Goal: Communication & Community: Participate in discussion

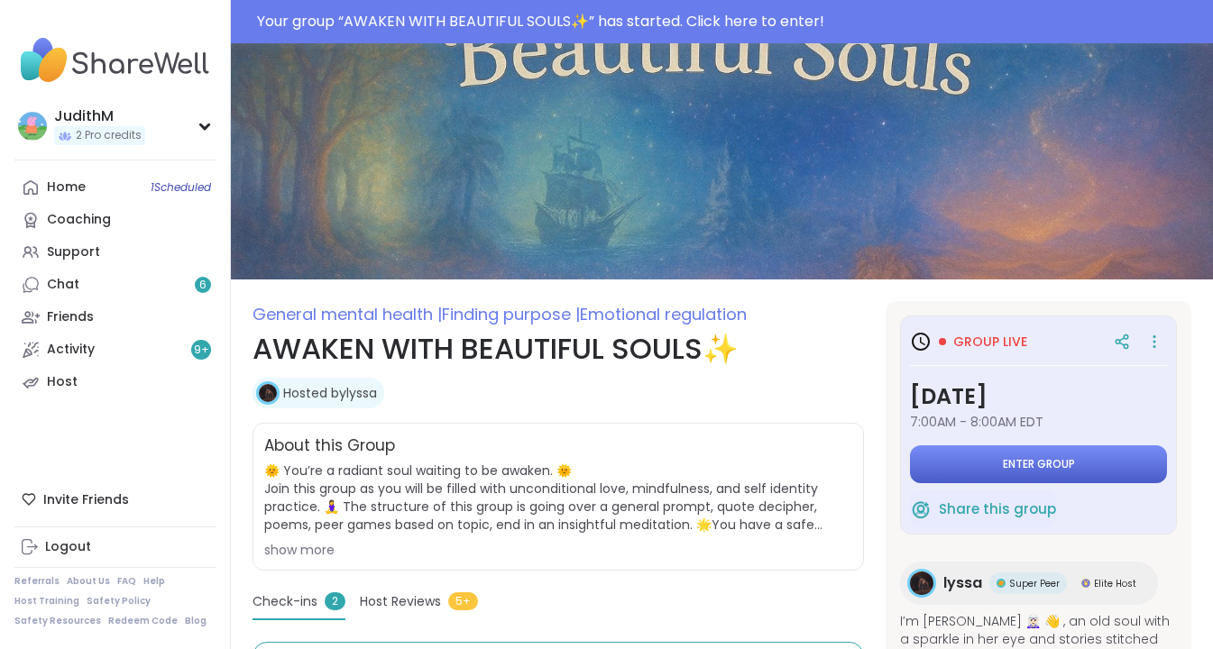
click at [1001, 474] on button "Enter group" at bounding box center [1038, 464] width 257 height 38
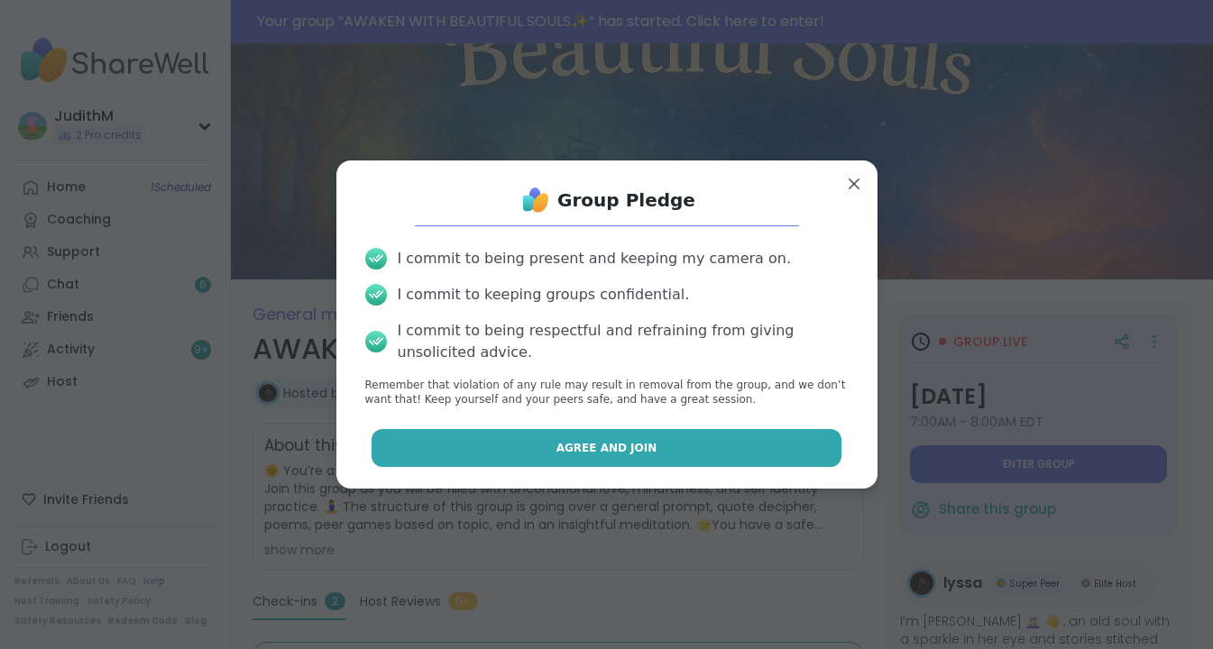
click at [658, 442] on button "Agree and Join" at bounding box center [606, 448] width 470 height 38
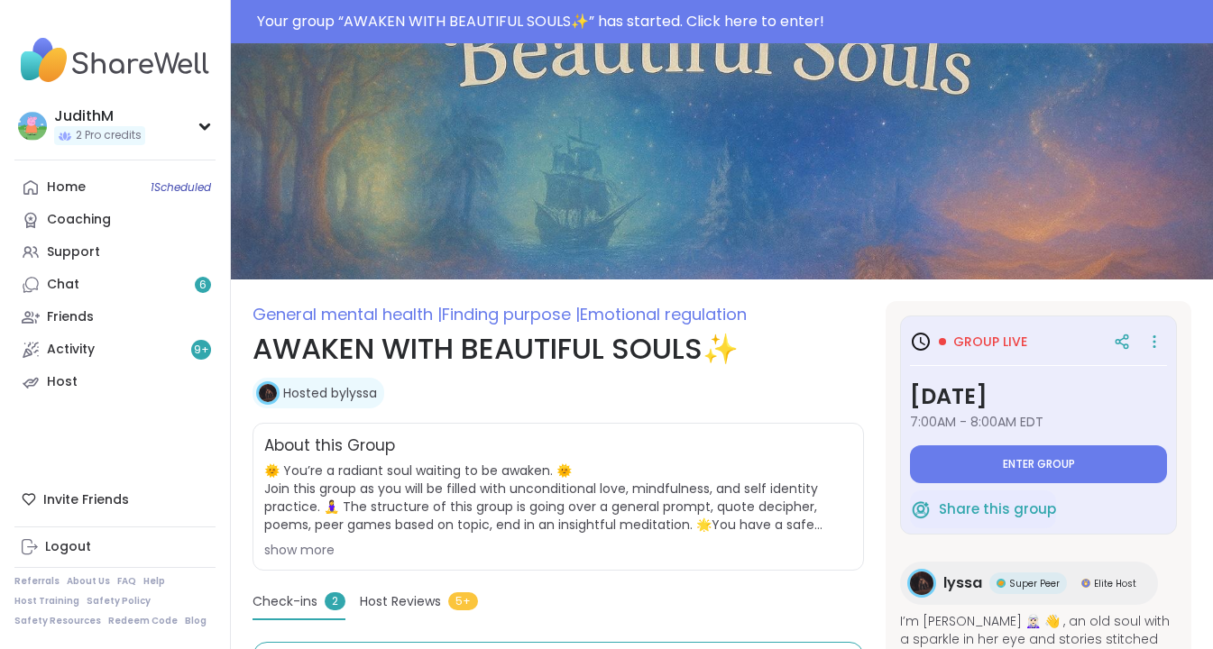
type textarea "*"
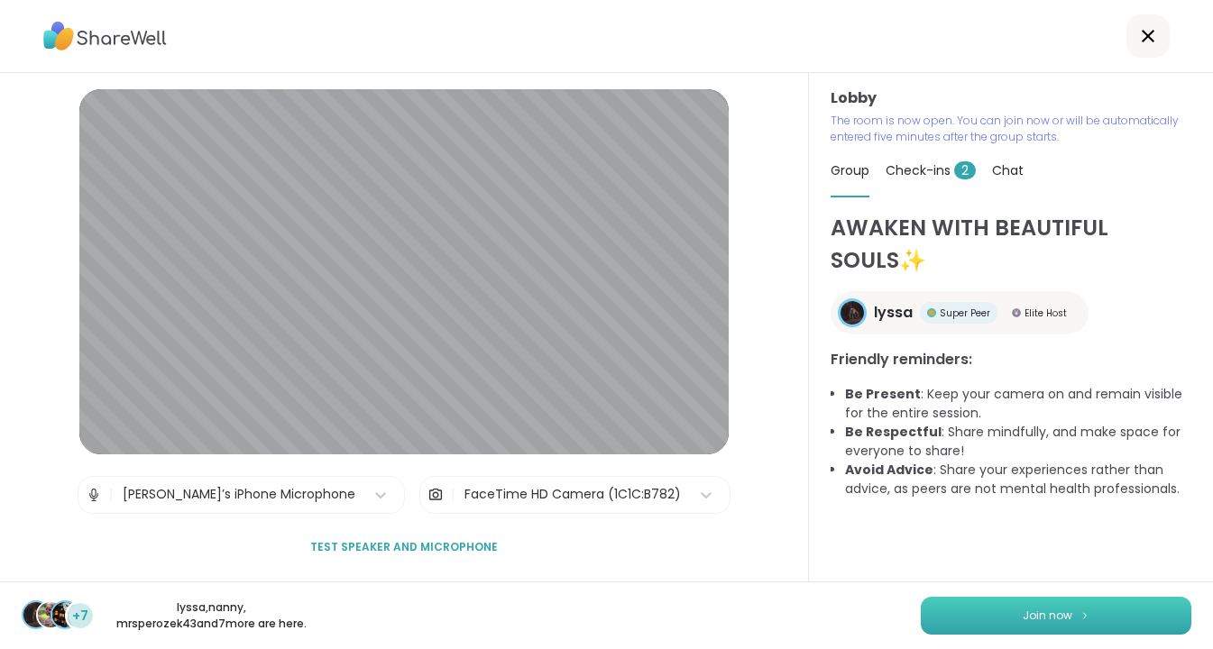
click at [1026, 619] on span "Join now" at bounding box center [1048, 616] width 50 height 16
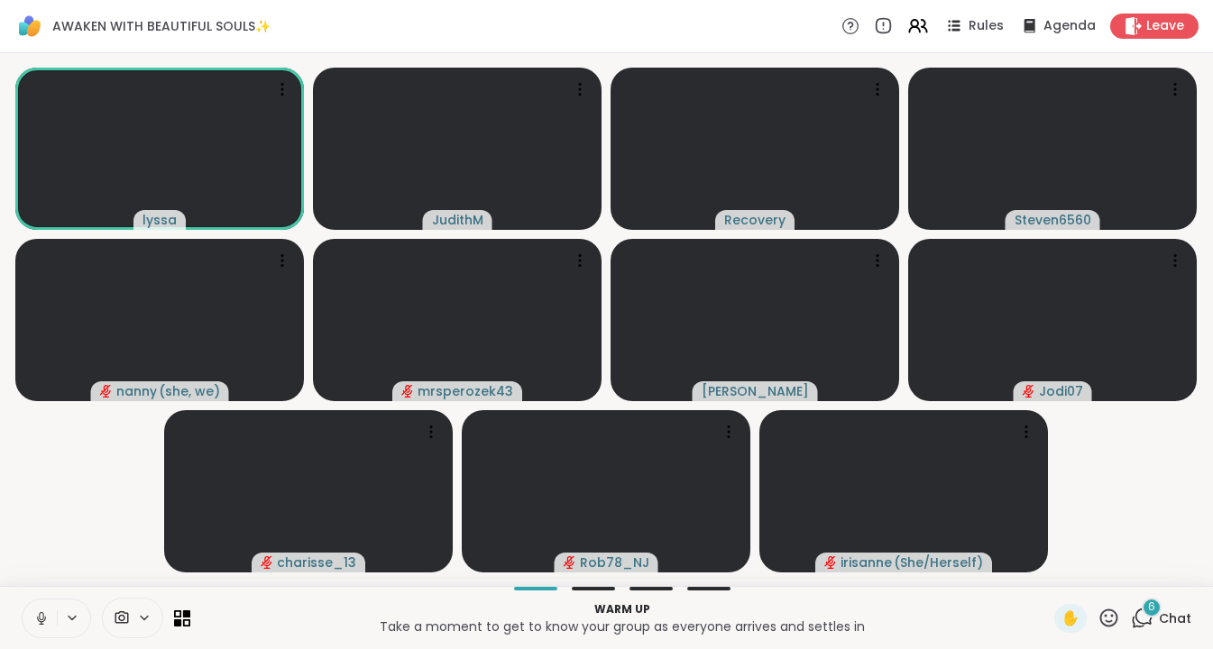
click at [38, 614] on icon at bounding box center [41, 618] width 16 height 16
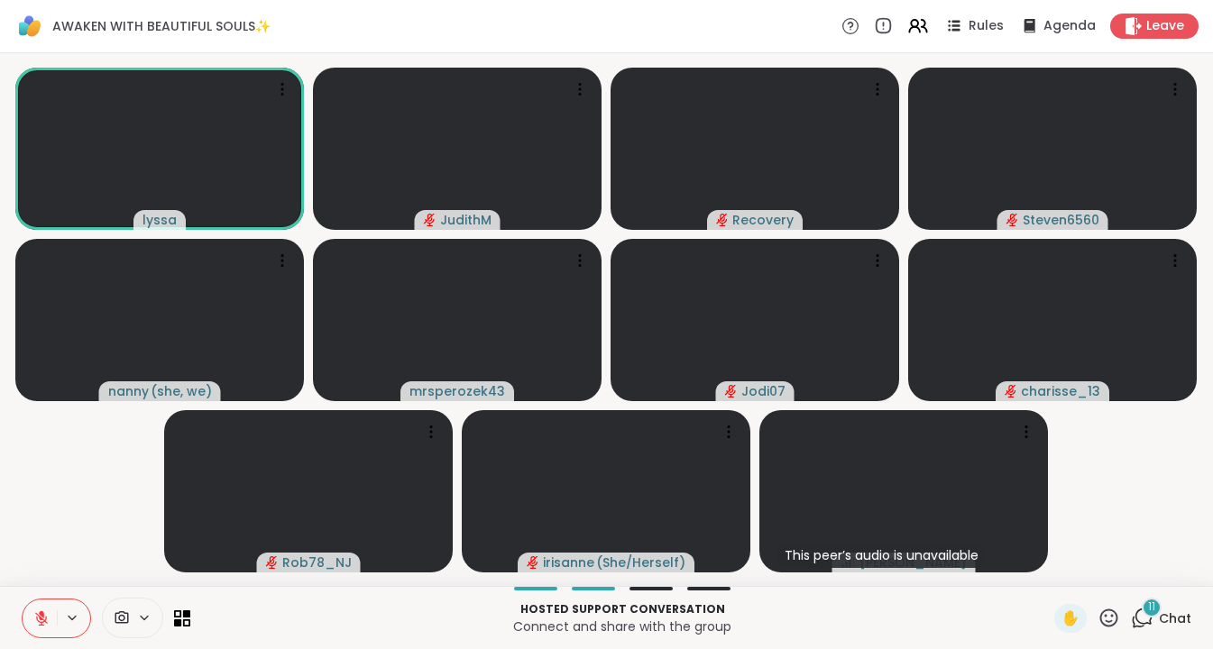
click at [1149, 619] on icon at bounding box center [1142, 618] width 23 height 23
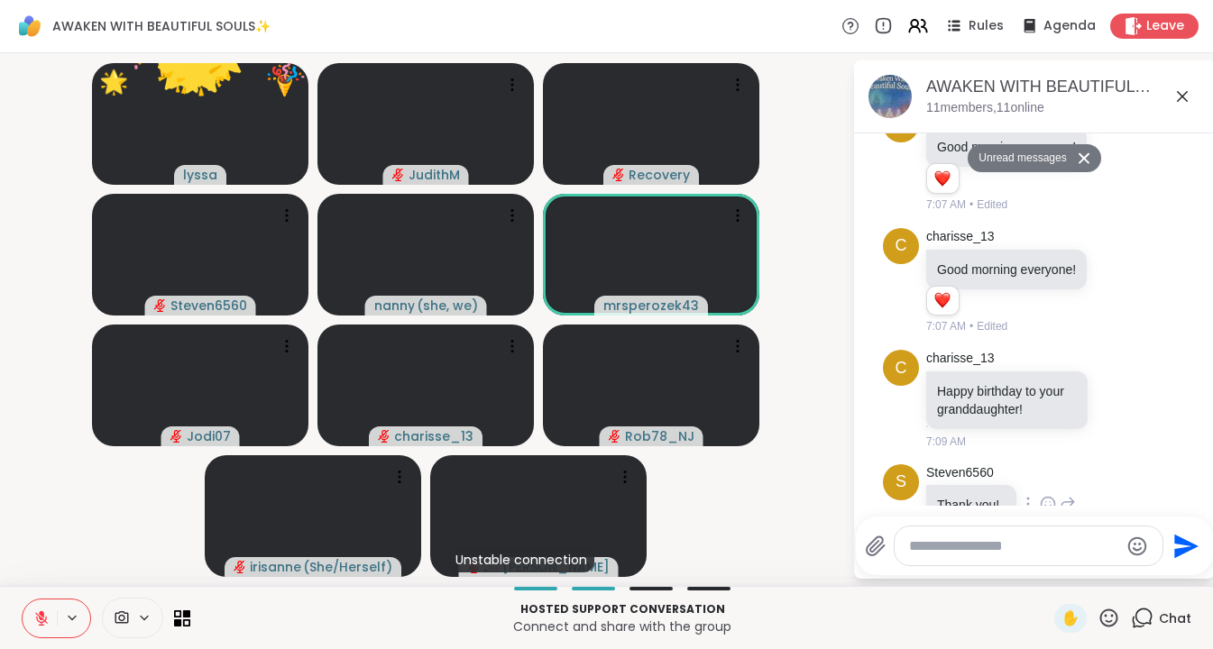
scroll to position [2371, 0]
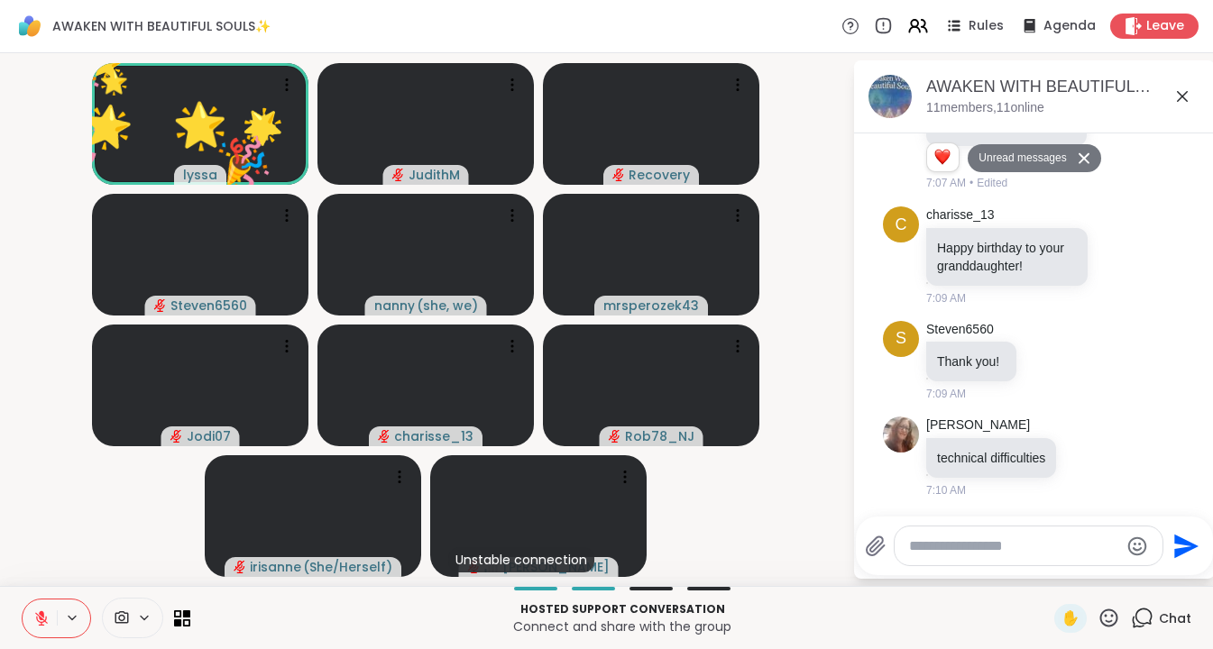
click at [786, 499] on video-player-container "🌟 lyssa 🎉 🎉 🎉 🎉 🎉 🎉 🎉 🎉 🎉 🎉 🎉 🎉 🎉 🎉 🎉 🎉 🎉 🎉 🎉 🎉 🎉 🎉 🎉 🎉 🎉 🎉 🌟 🌟 🌟 🌟 🌟 🌟 🌟 🌟 🌟 🌟…" at bounding box center [426, 319] width 830 height 518
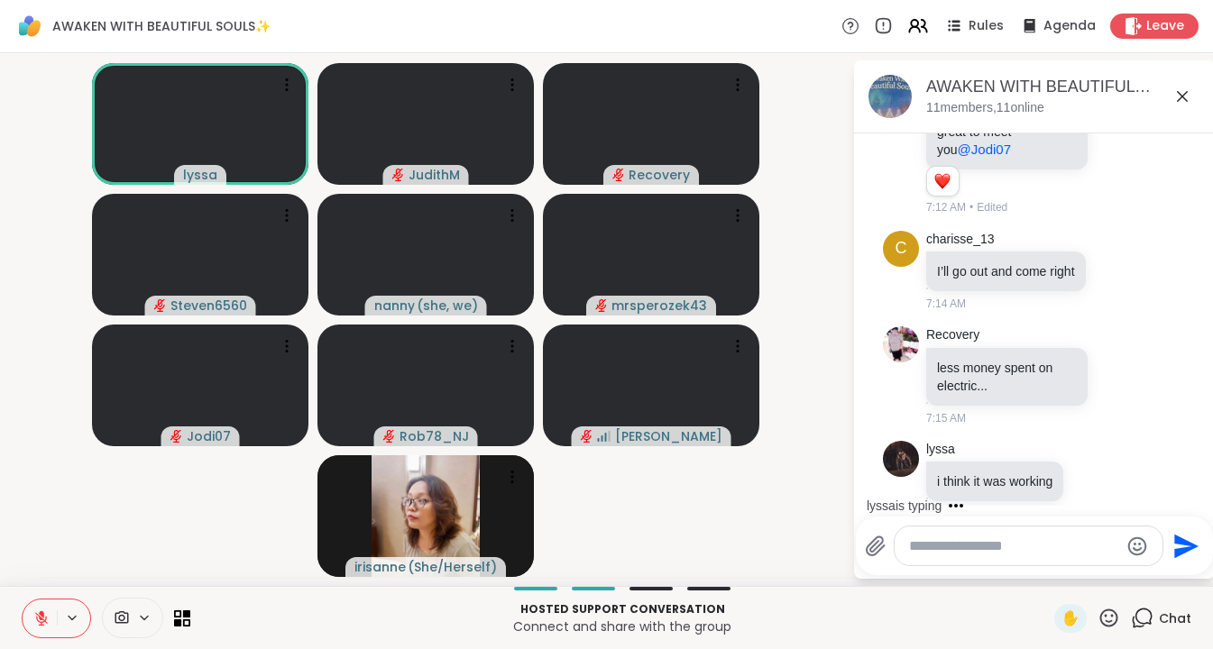
scroll to position [2792, 0]
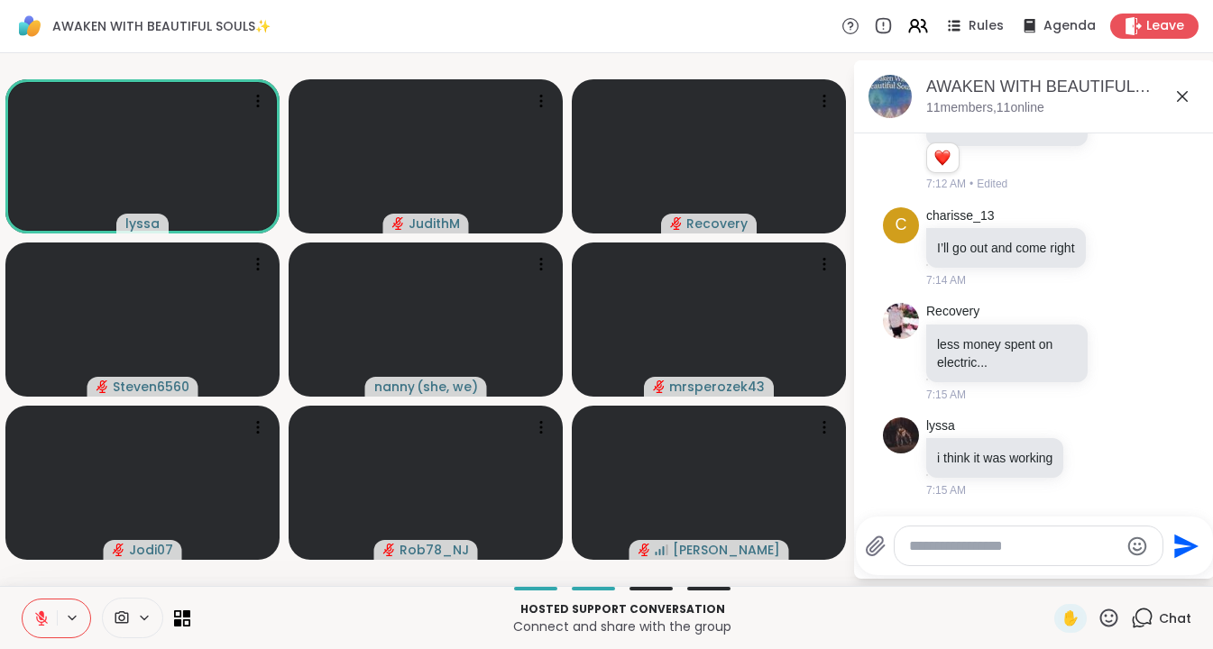
click at [38, 607] on button at bounding box center [40, 619] width 34 height 38
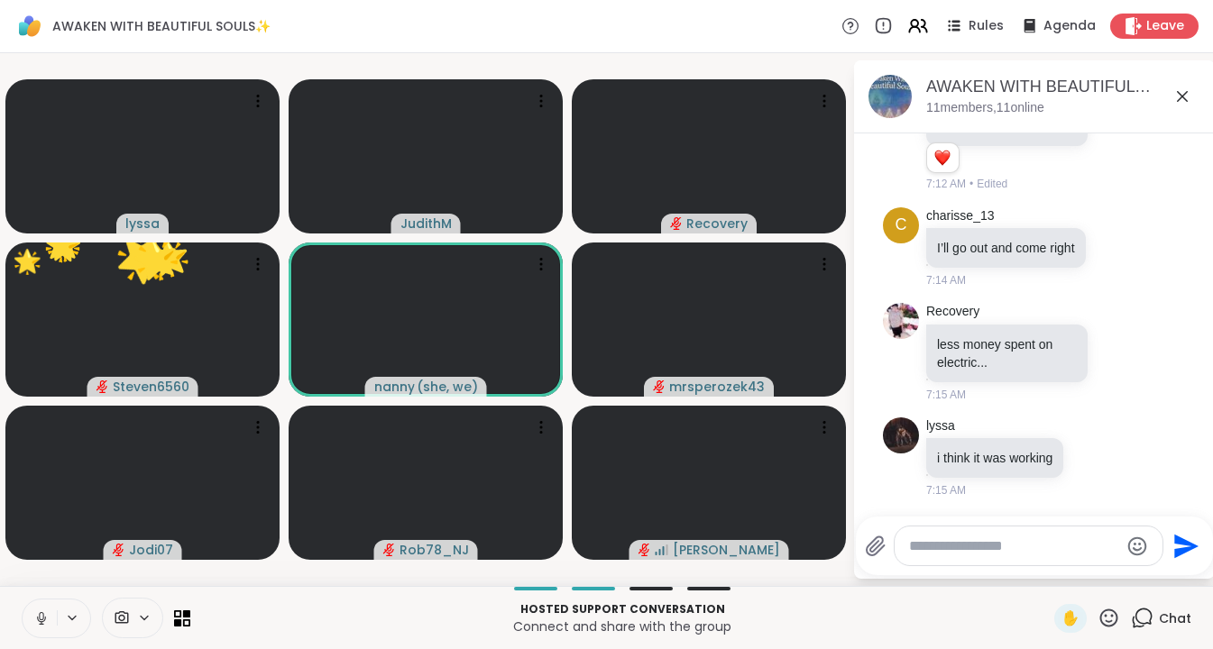
click at [43, 612] on icon at bounding box center [41, 616] width 5 height 8
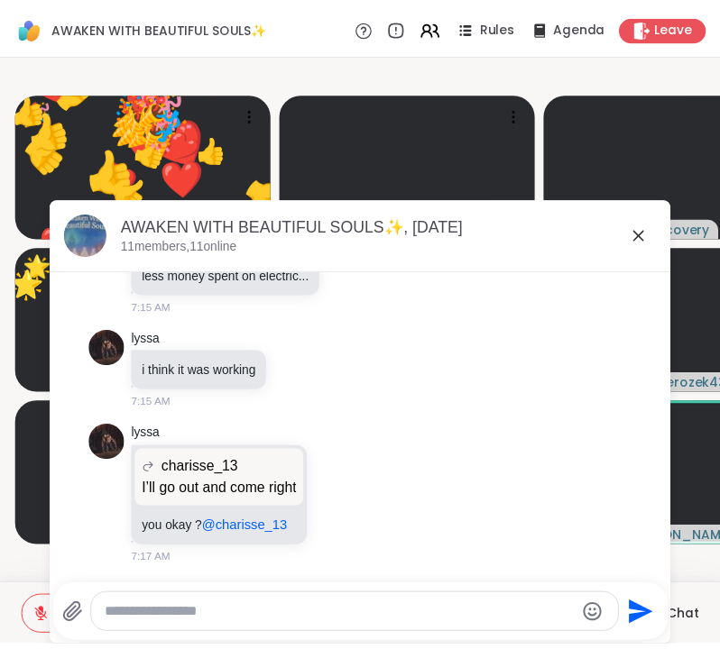
scroll to position [2448, 0]
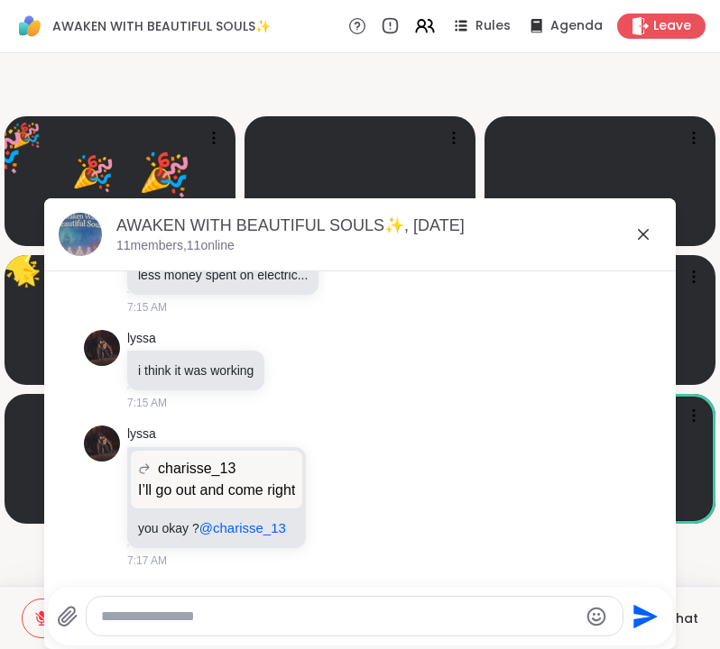
click at [645, 227] on icon at bounding box center [643, 235] width 22 height 22
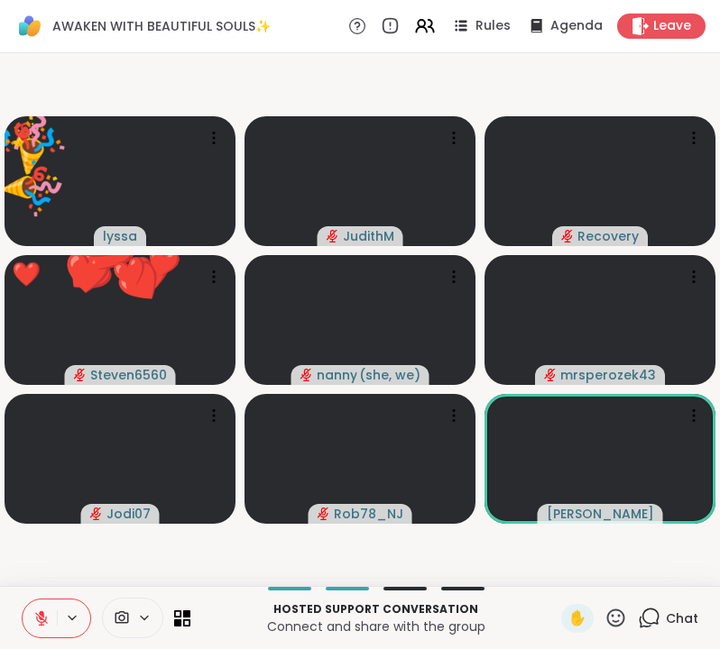
click at [619, 612] on icon at bounding box center [615, 618] width 23 height 23
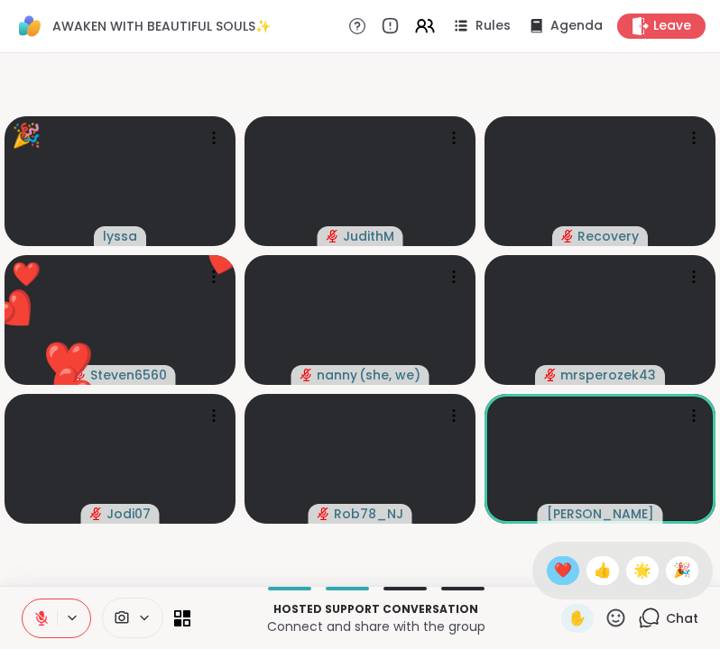
click at [570, 562] on span "❤️" at bounding box center [563, 571] width 18 height 22
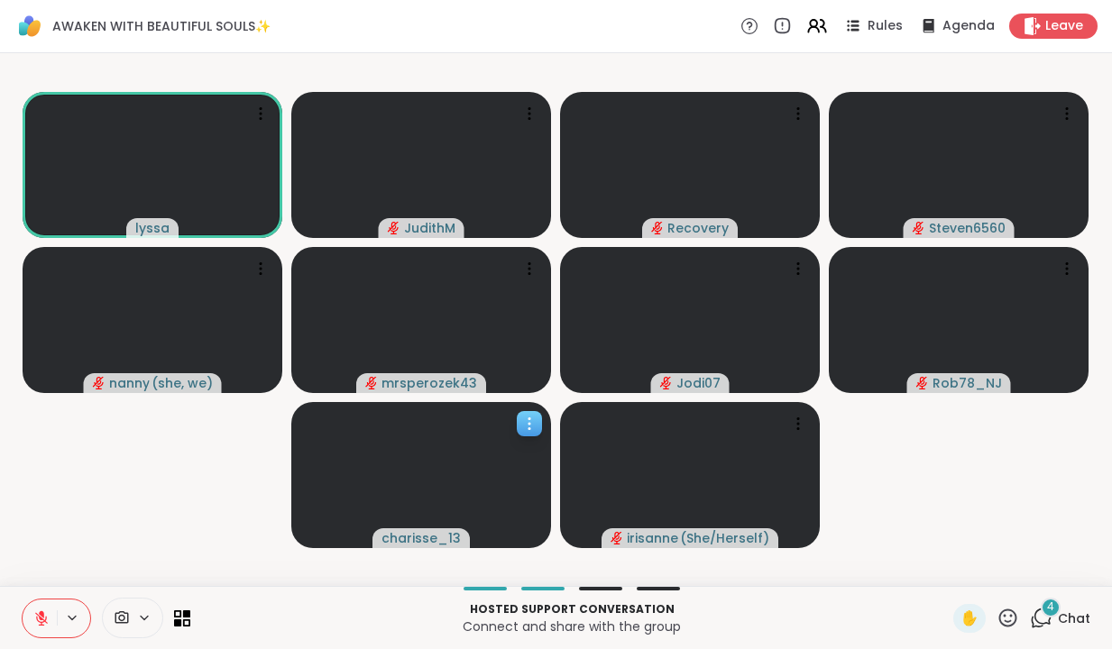
click at [531, 419] on icon at bounding box center [529, 424] width 18 height 18
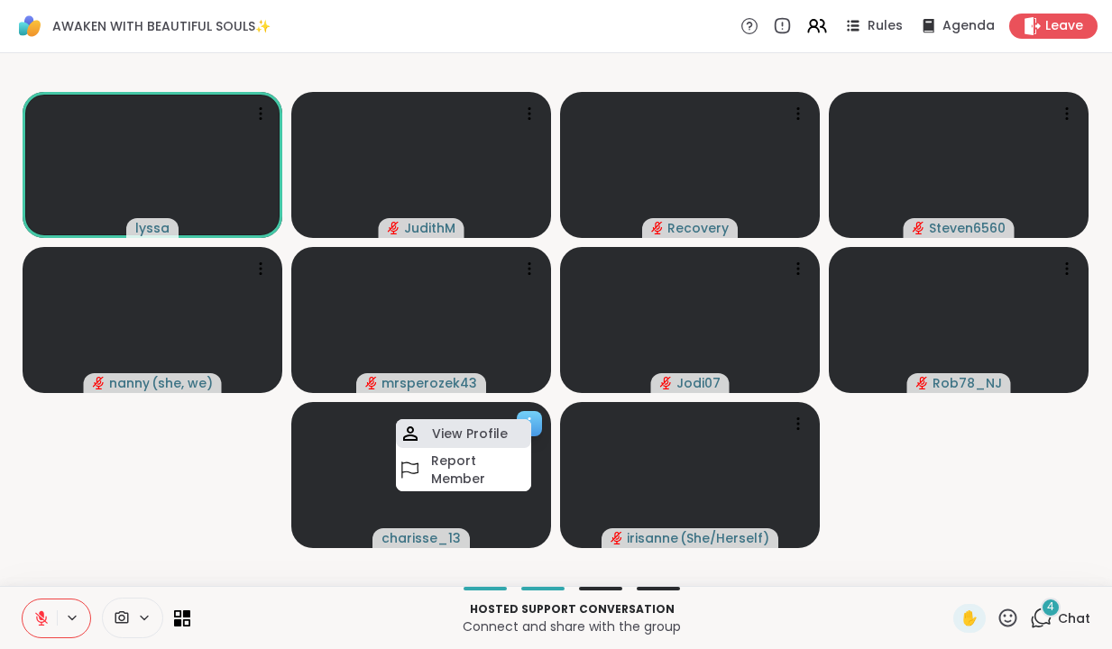
click at [487, 438] on h4 "View Profile" at bounding box center [470, 434] width 76 height 18
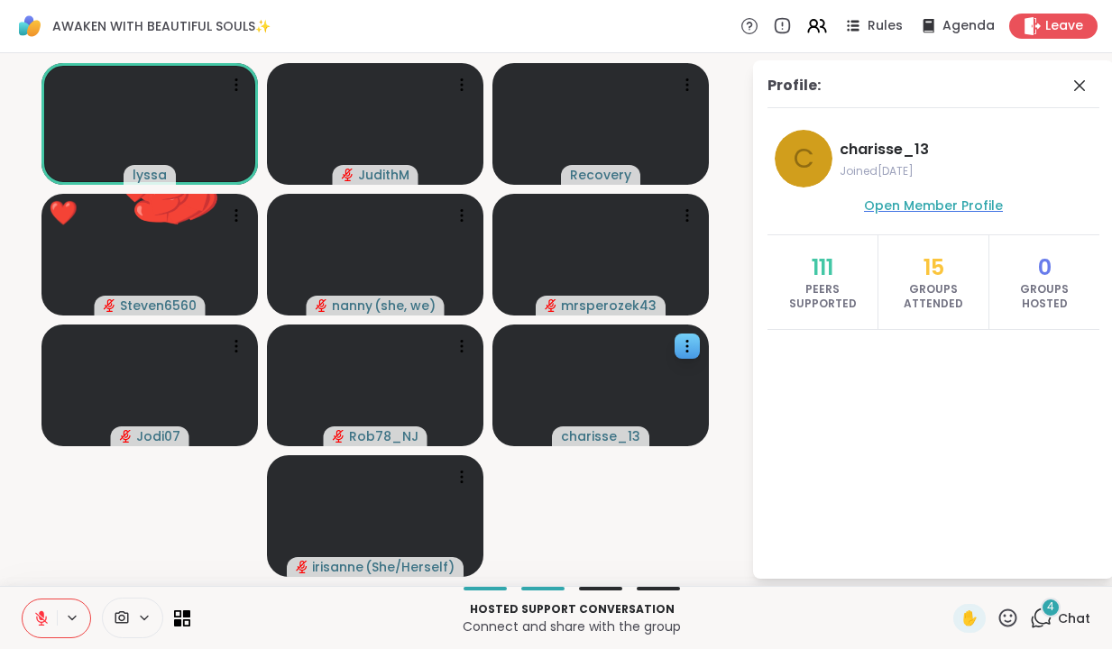
click at [719, 204] on span "Open Member Profile" at bounding box center [933, 206] width 139 height 18
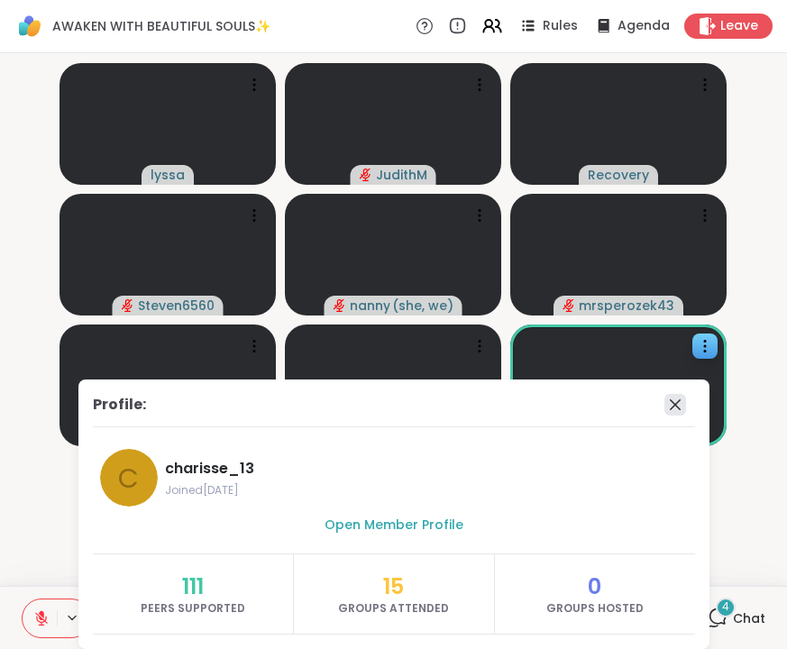
click at [678, 401] on icon at bounding box center [675, 404] width 11 height 11
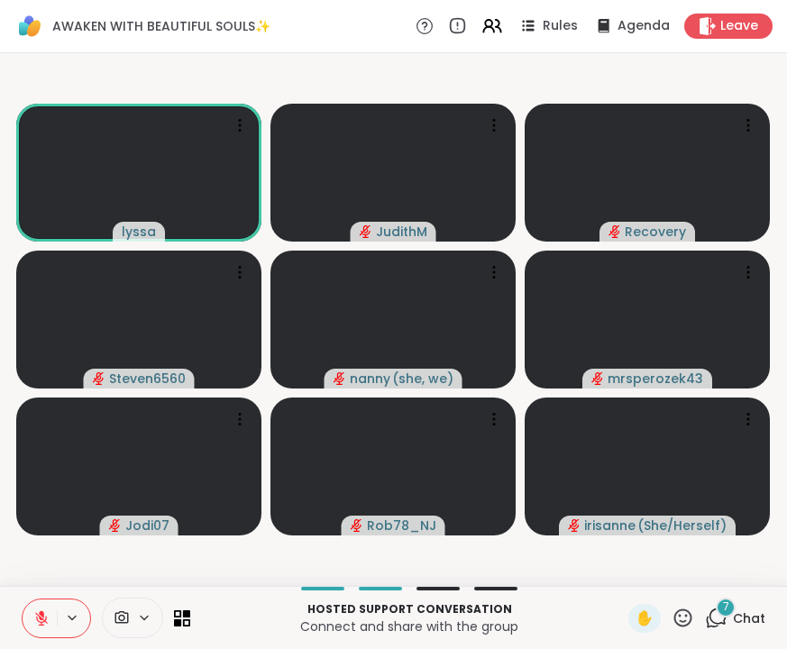
click at [719, 137] on div "[PERSON_NAME] Recovery Steven6560 nanny ( she, we ) mrsperozek43 Jodi07 Rob78_N…" at bounding box center [393, 319] width 787 height 533
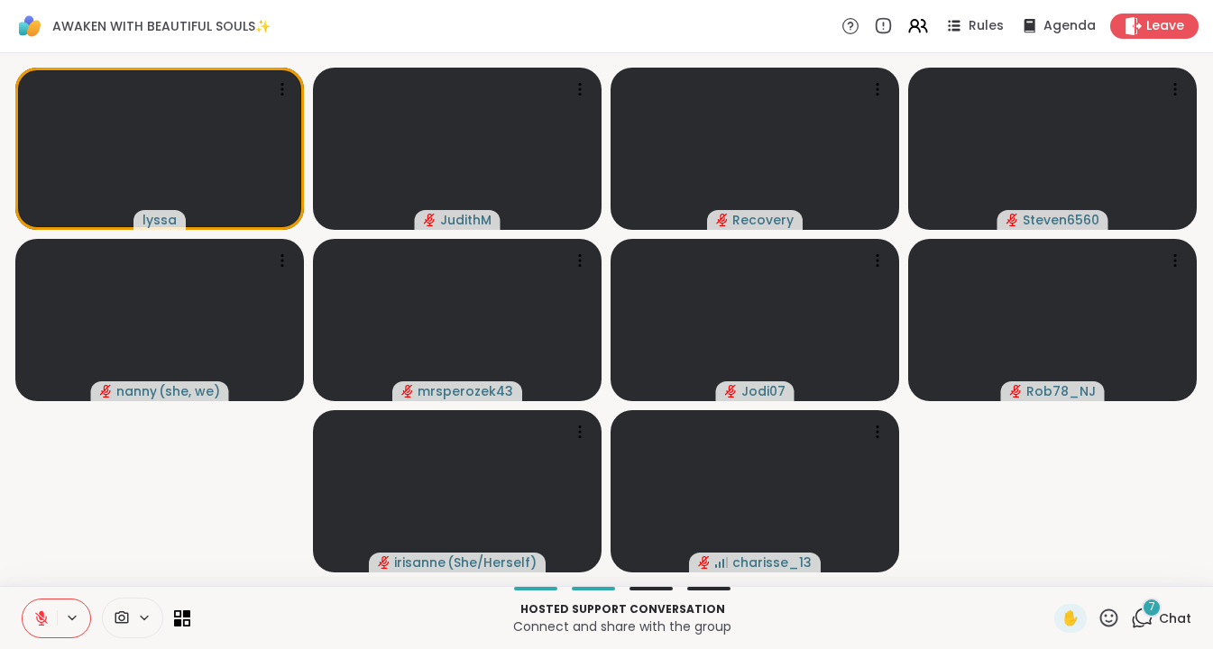
click at [719, 496] on video-player-container "[PERSON_NAME] Recovery Steven6560 nanny ( she, we ) mrsperozek43 Jodi07 Rob78_N…" at bounding box center [606, 319] width 1191 height 518
click at [719, 615] on div "7" at bounding box center [1152, 608] width 20 height 20
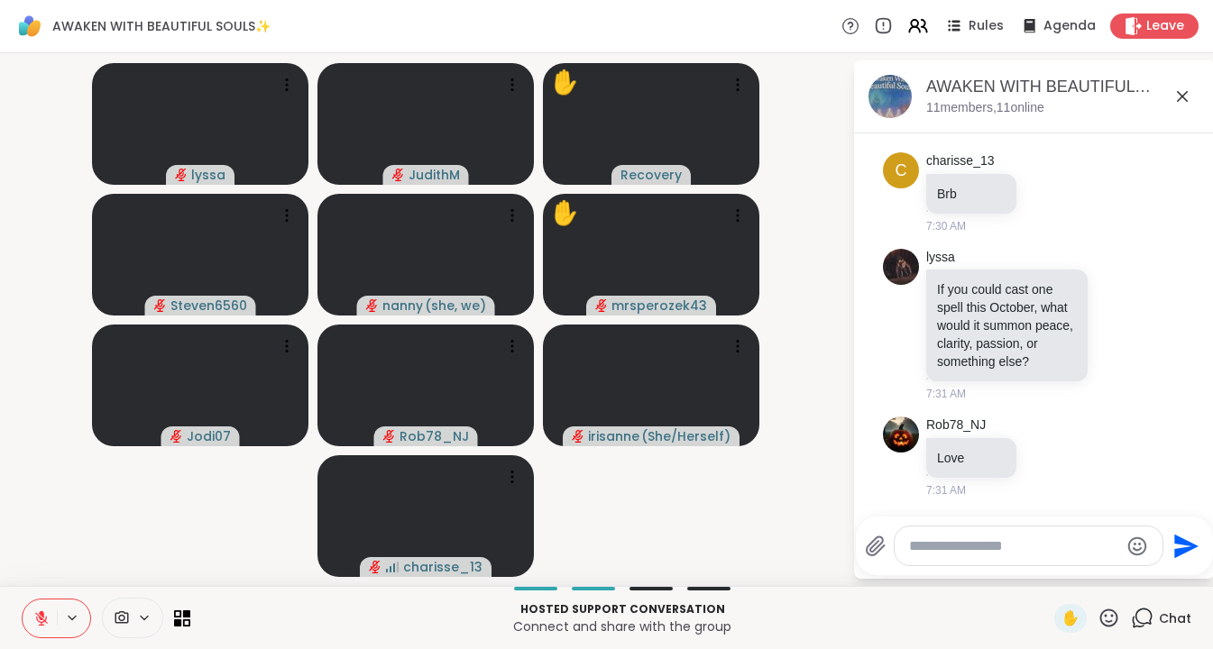
scroll to position [4190, 0]
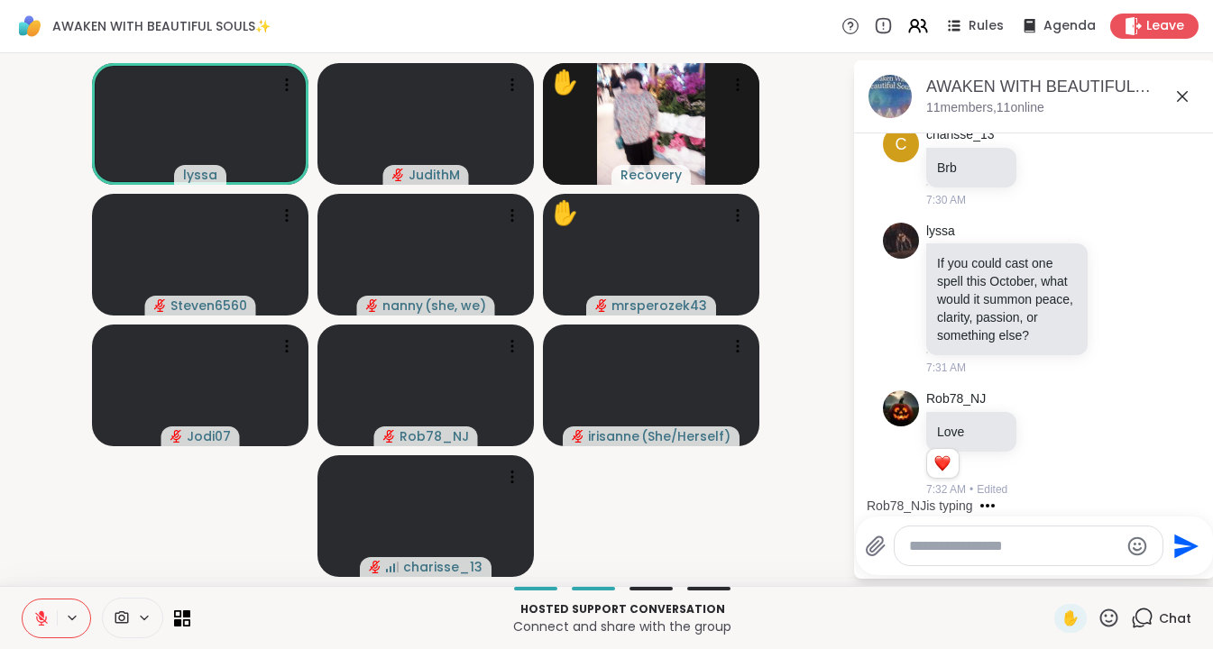
click at [719, 547] on textarea "Type your message" at bounding box center [1014, 546] width 210 height 18
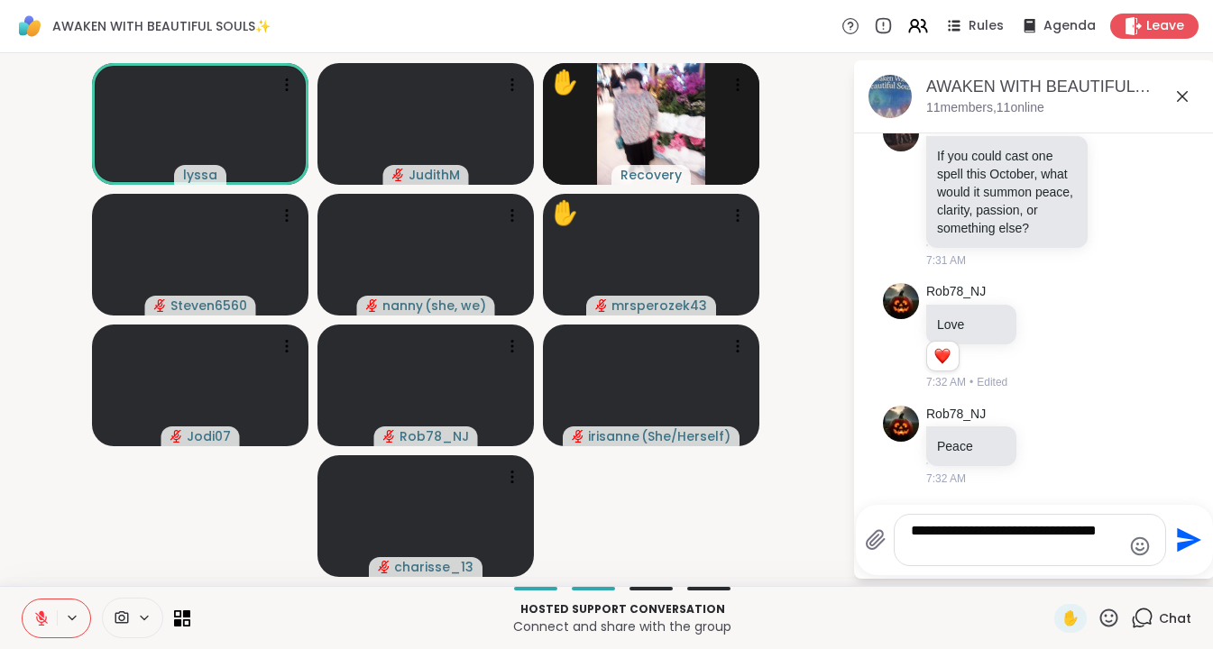
scroll to position [4324, 0]
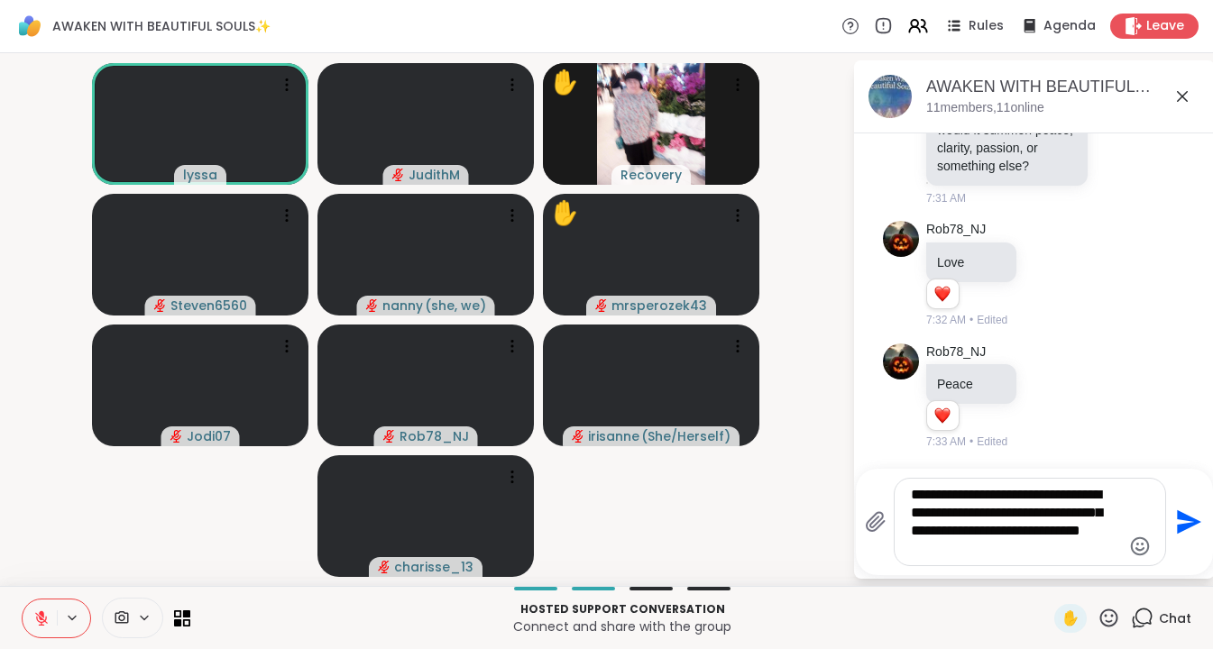
type textarea "**********"
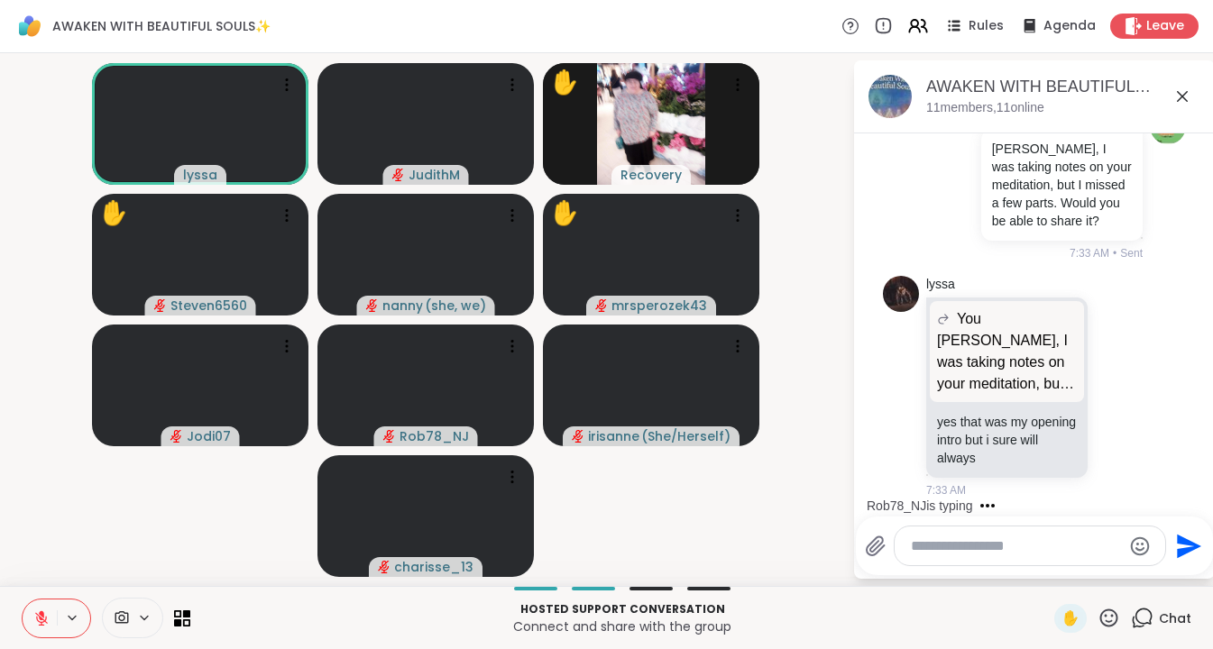
scroll to position [4813, 0]
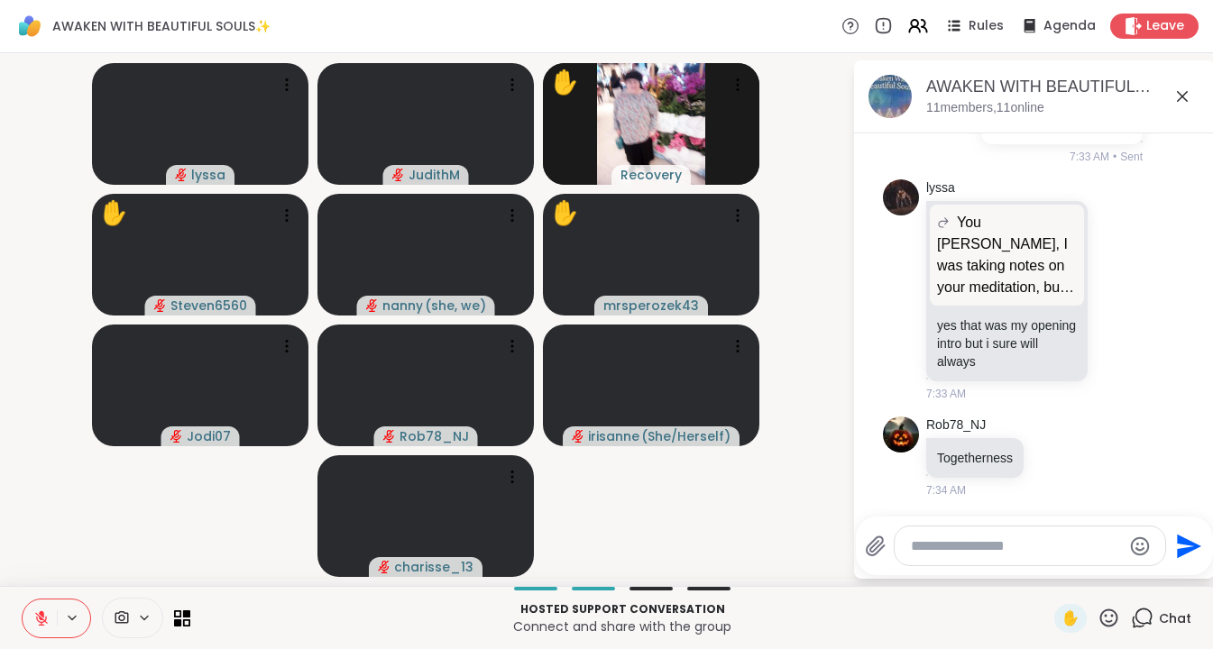
click at [719, 553] on textarea "Type your message" at bounding box center [1016, 546] width 210 height 18
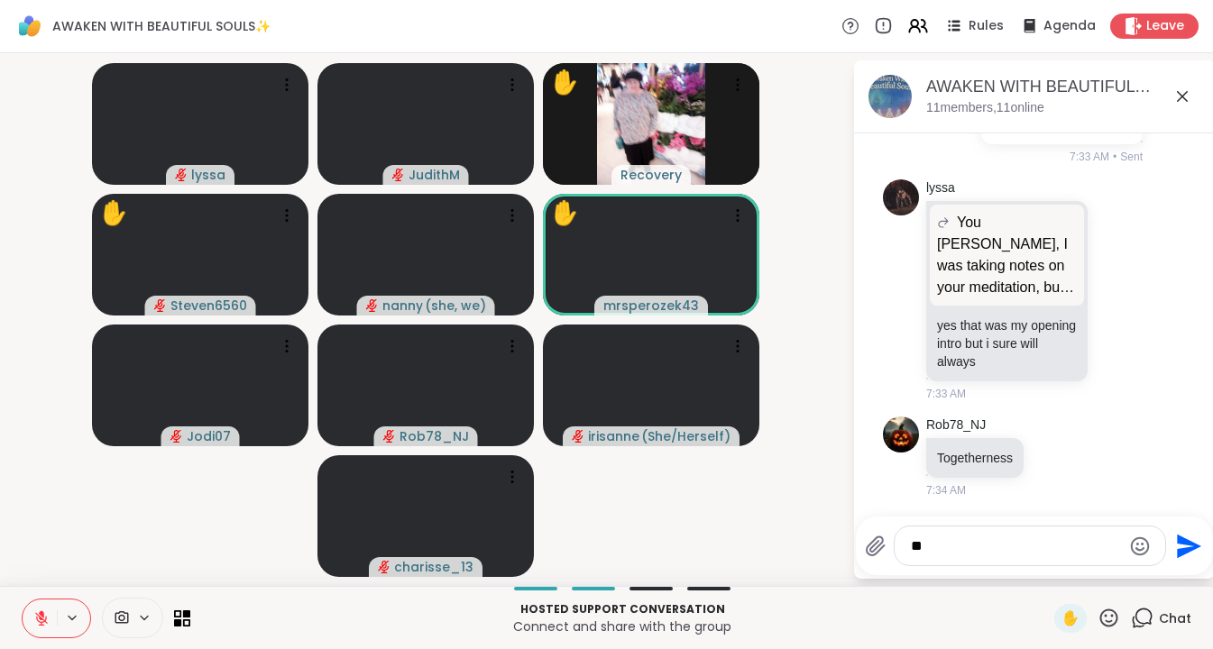
type textarea "*"
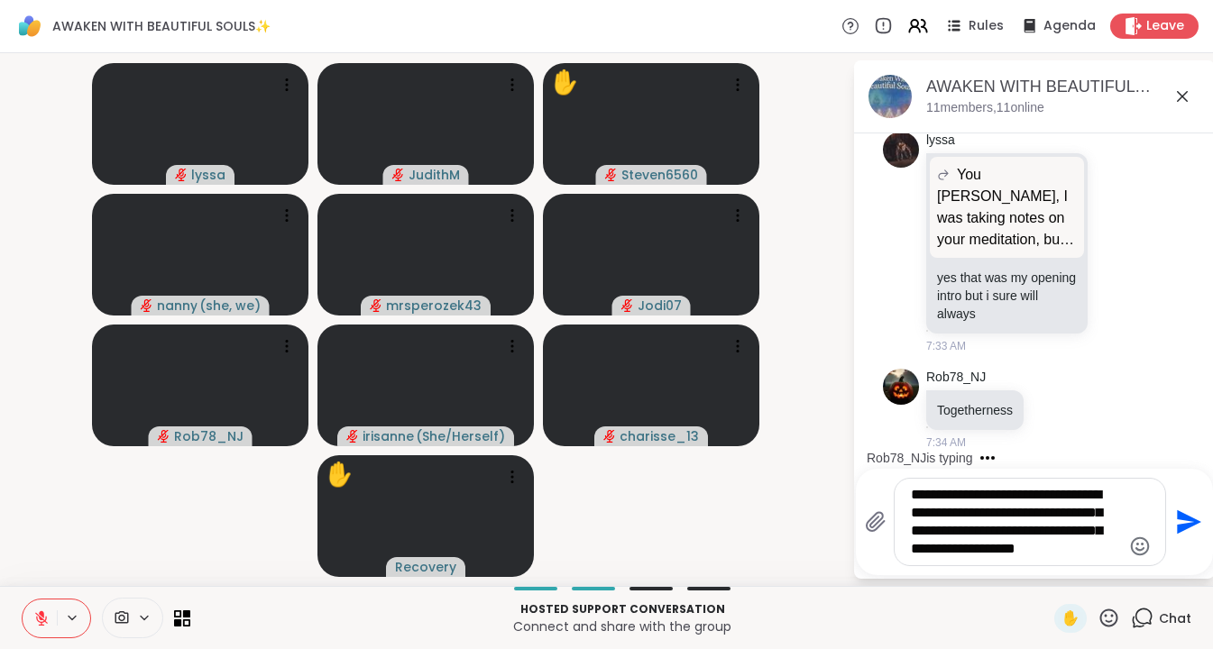
scroll to position [4975, 0]
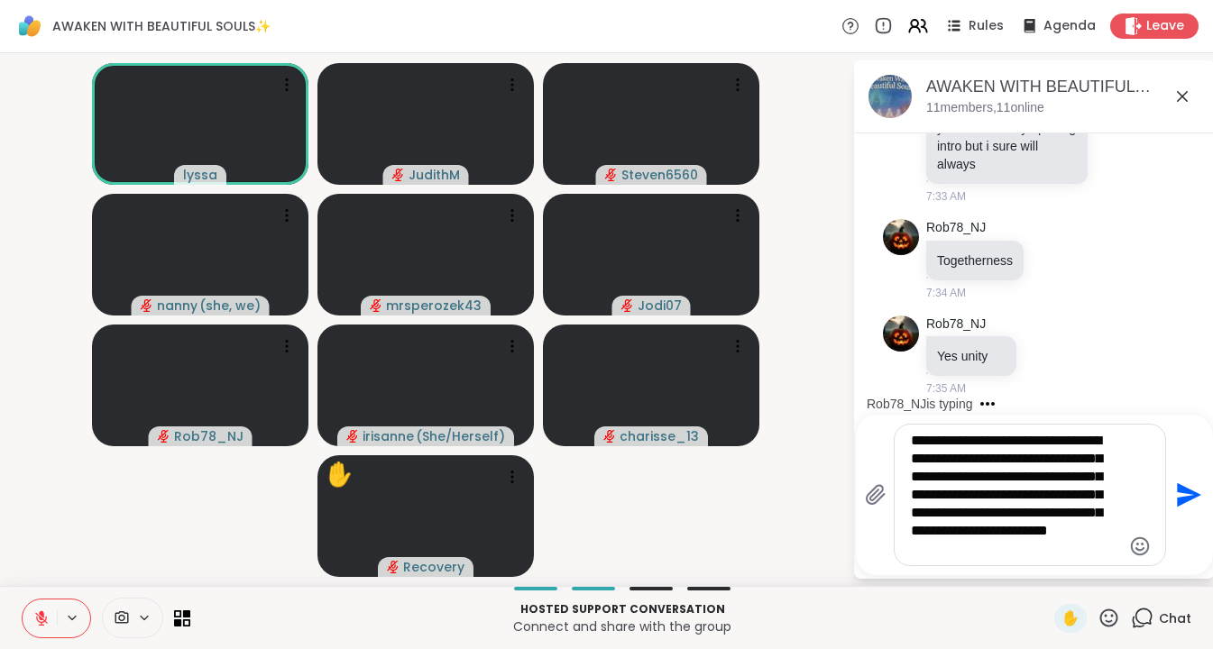
type textarea "**********"
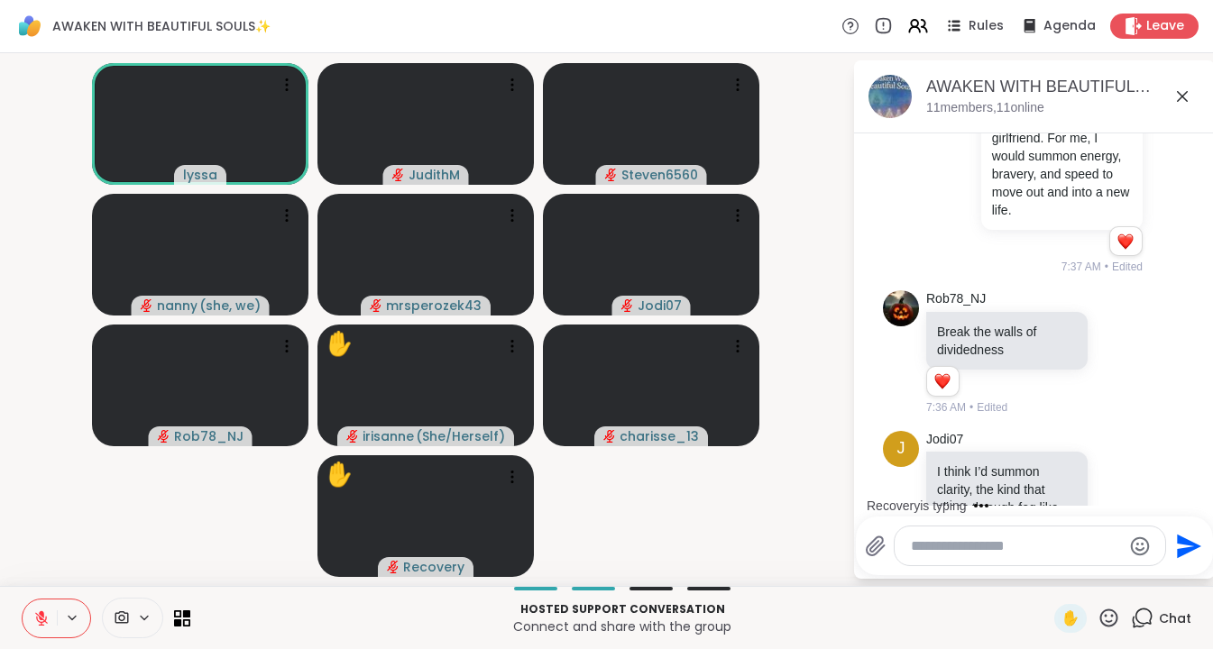
scroll to position [5618, 0]
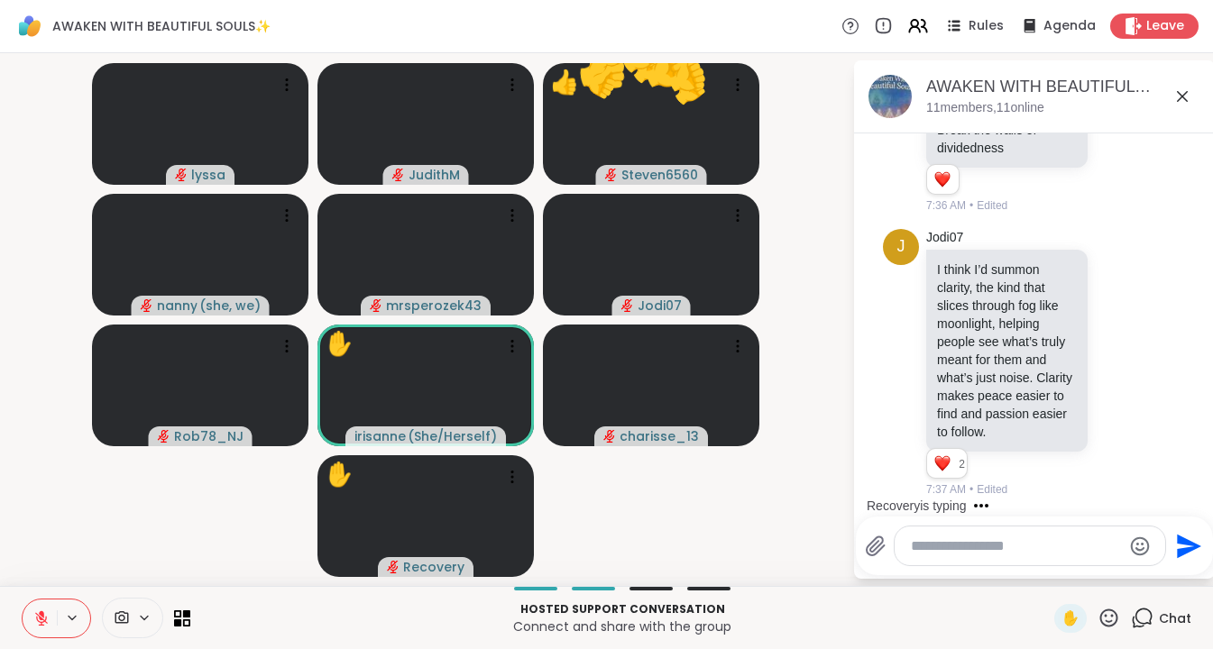
click at [719, 616] on icon at bounding box center [1108, 618] width 23 height 23
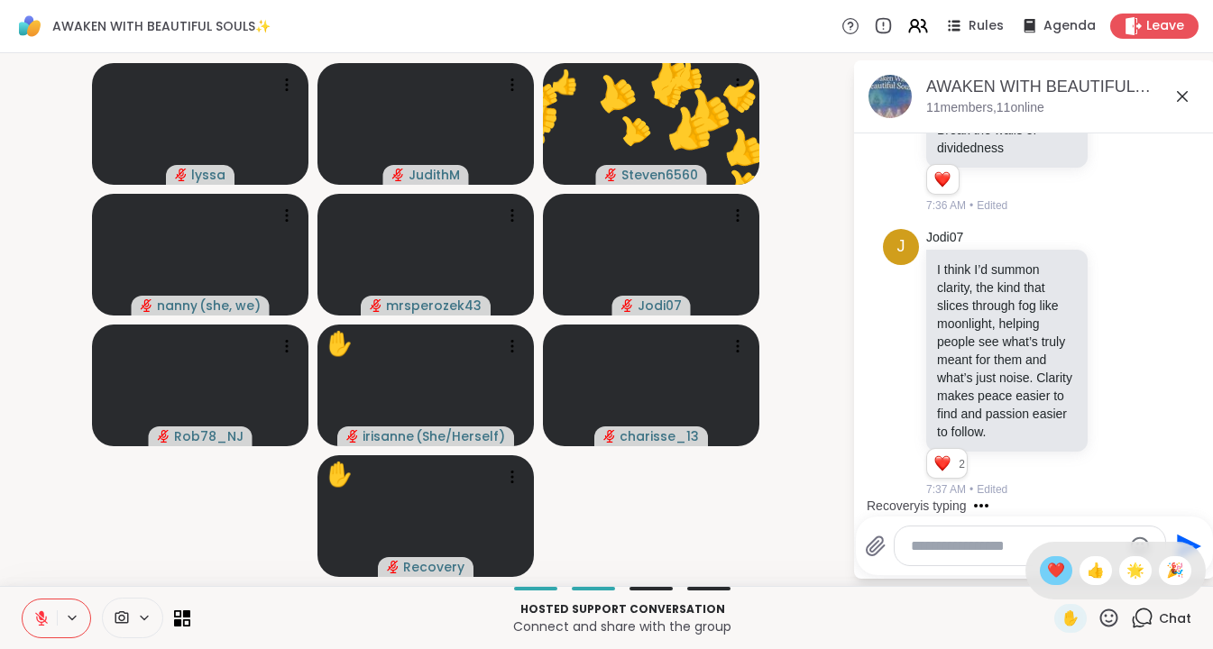
click at [719, 568] on span "❤️" at bounding box center [1056, 571] width 18 height 22
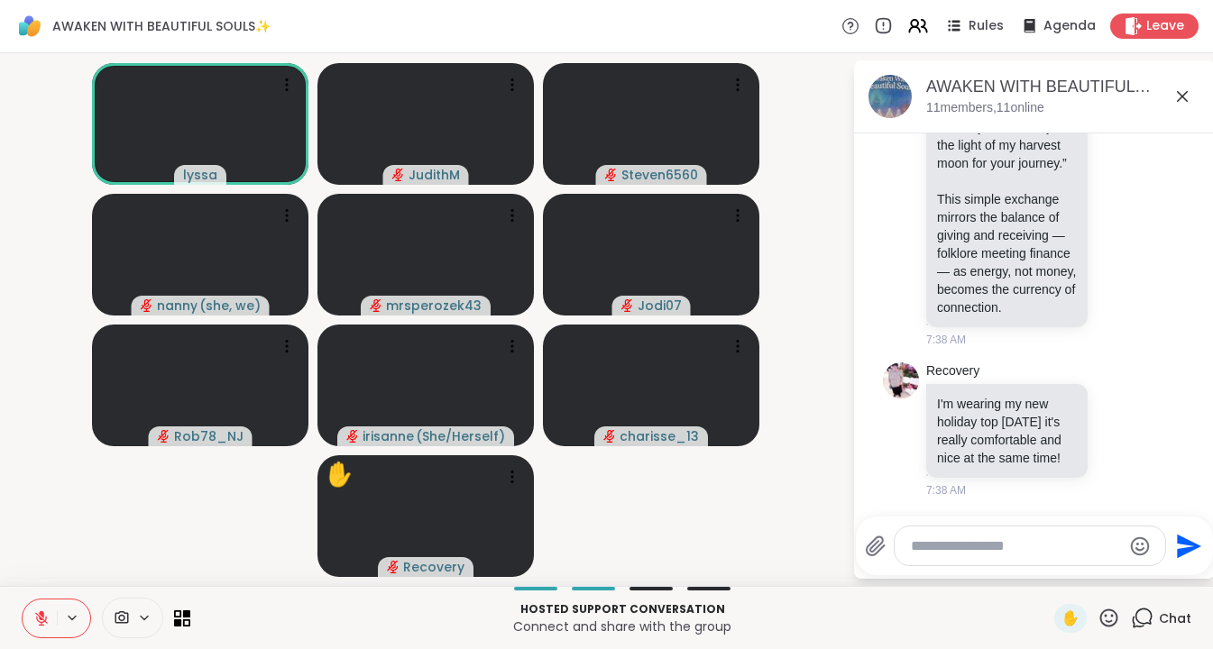
scroll to position [6707, 0]
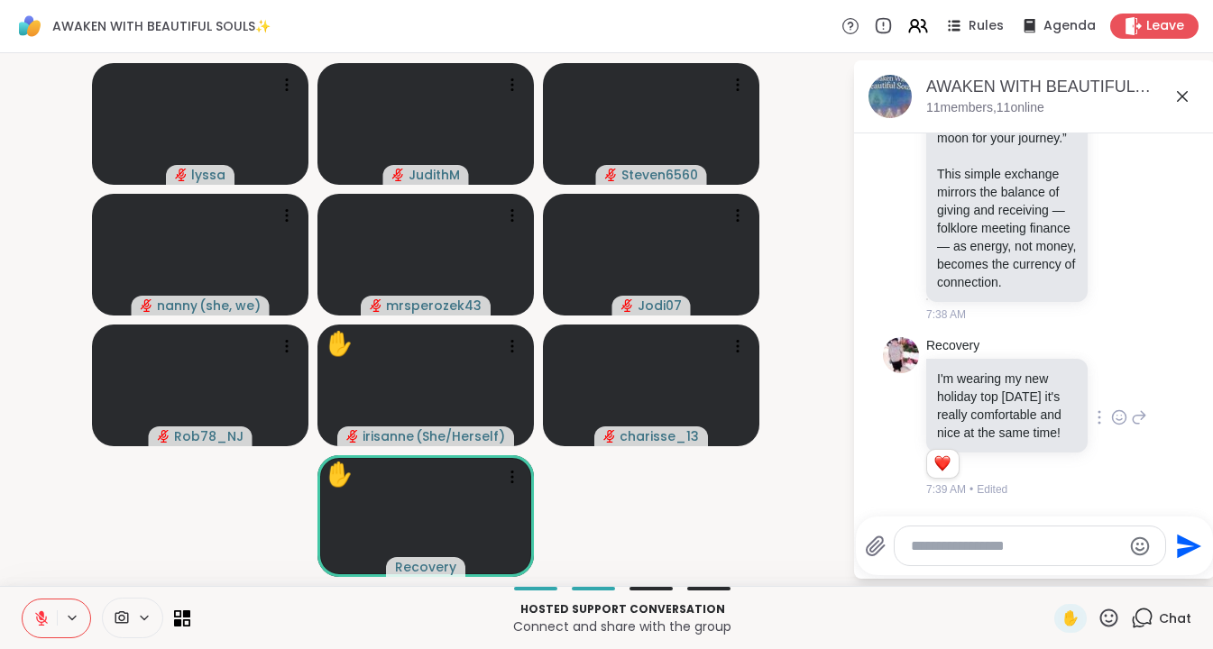
click at [719, 418] on icon at bounding box center [1139, 418] width 16 height 22
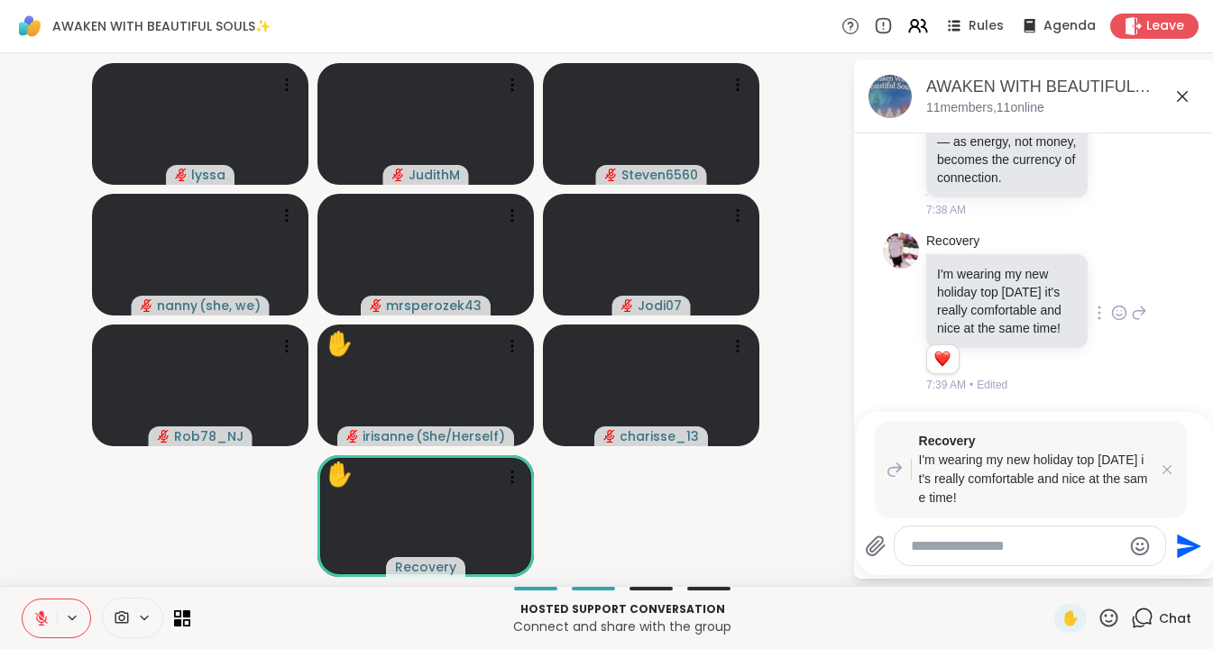
click at [719, 345] on div "Recovery I'm wearing my new holiday top today it's really comfortable and nice …" at bounding box center [1034, 313] width 303 height 176
click at [719, 464] on icon at bounding box center [1167, 470] width 18 height 18
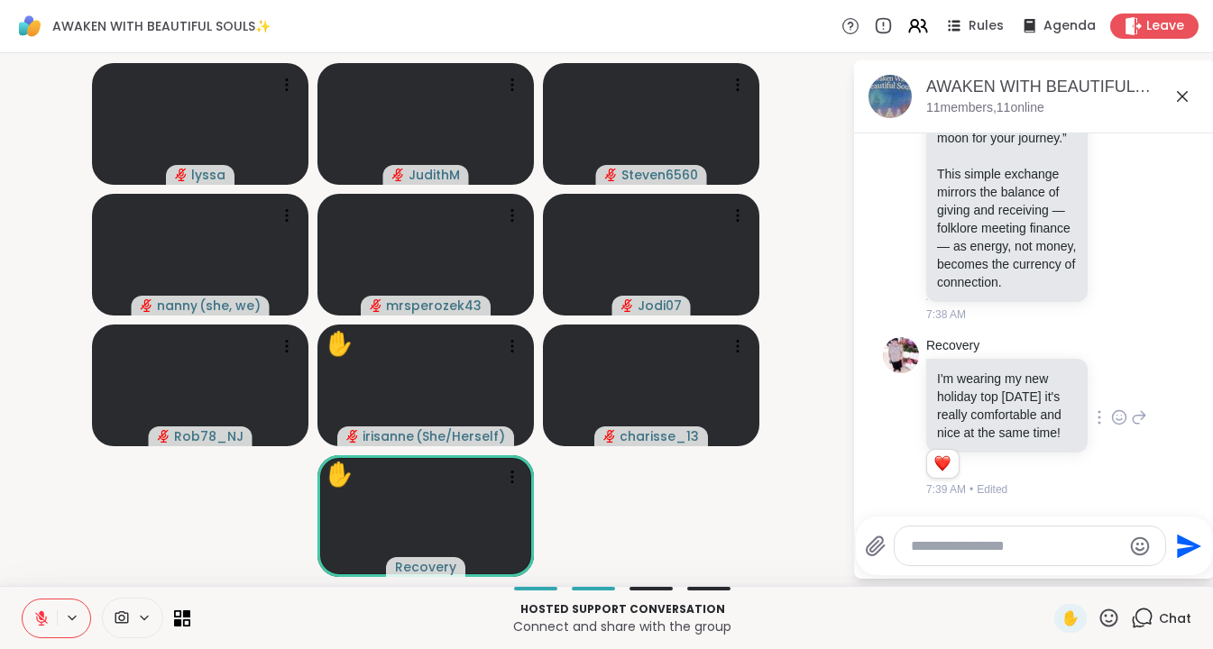
click at [719, 417] on icon at bounding box center [1100, 417] width 2 height 13
click at [719, 365] on div "Recovery I'm wearing my new holiday top today it's really comfortable and nice …" at bounding box center [1034, 418] width 303 height 176
click at [719, 416] on icon at bounding box center [1139, 417] width 13 height 13
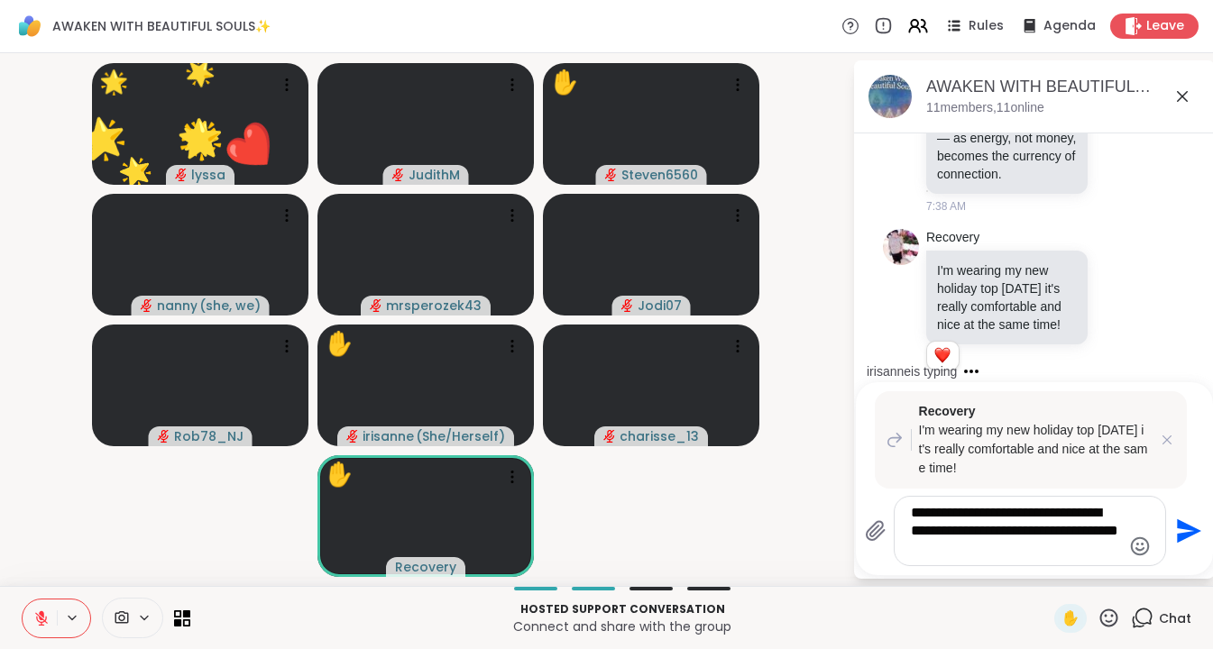
type textarea "**********"
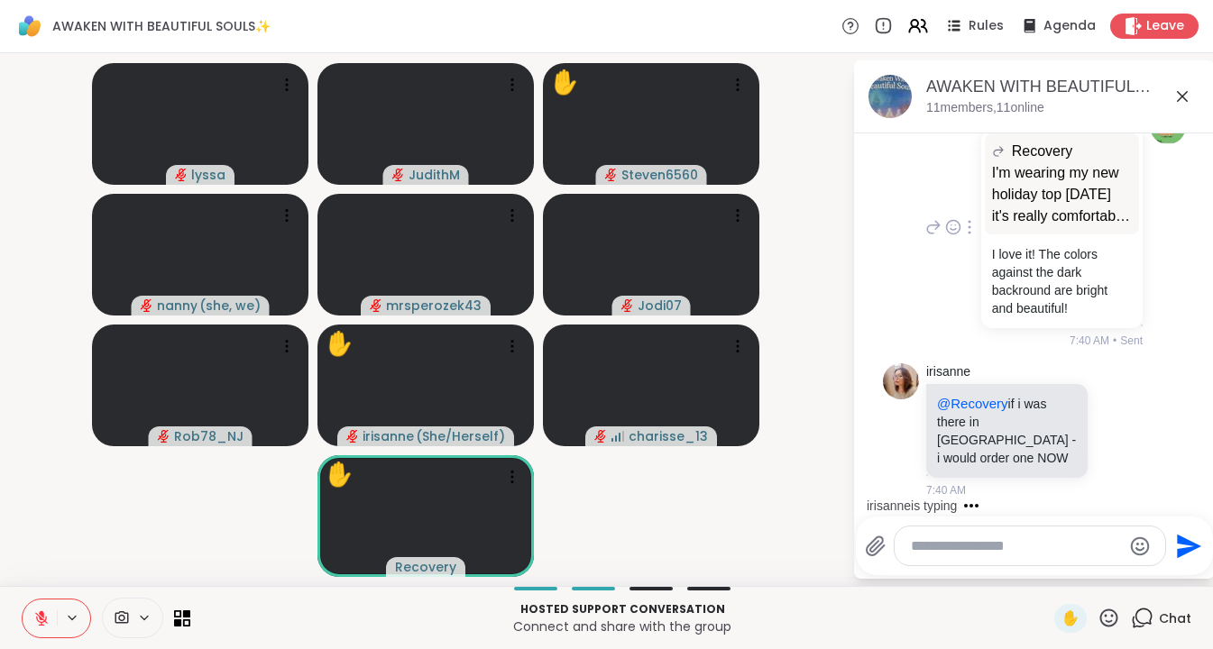
scroll to position [7094, 0]
click at [719, 555] on div at bounding box center [1029, 546] width 271 height 39
click at [719, 544] on textarea "Type your message" at bounding box center [1016, 546] width 210 height 18
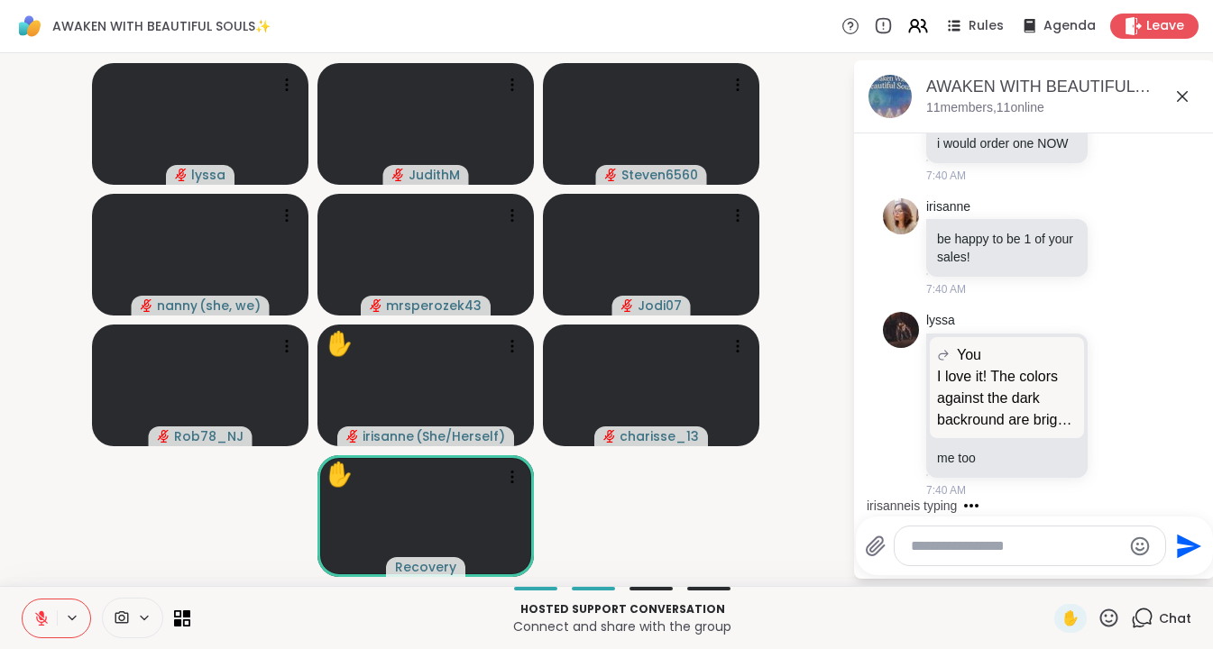
scroll to position [7585, 0]
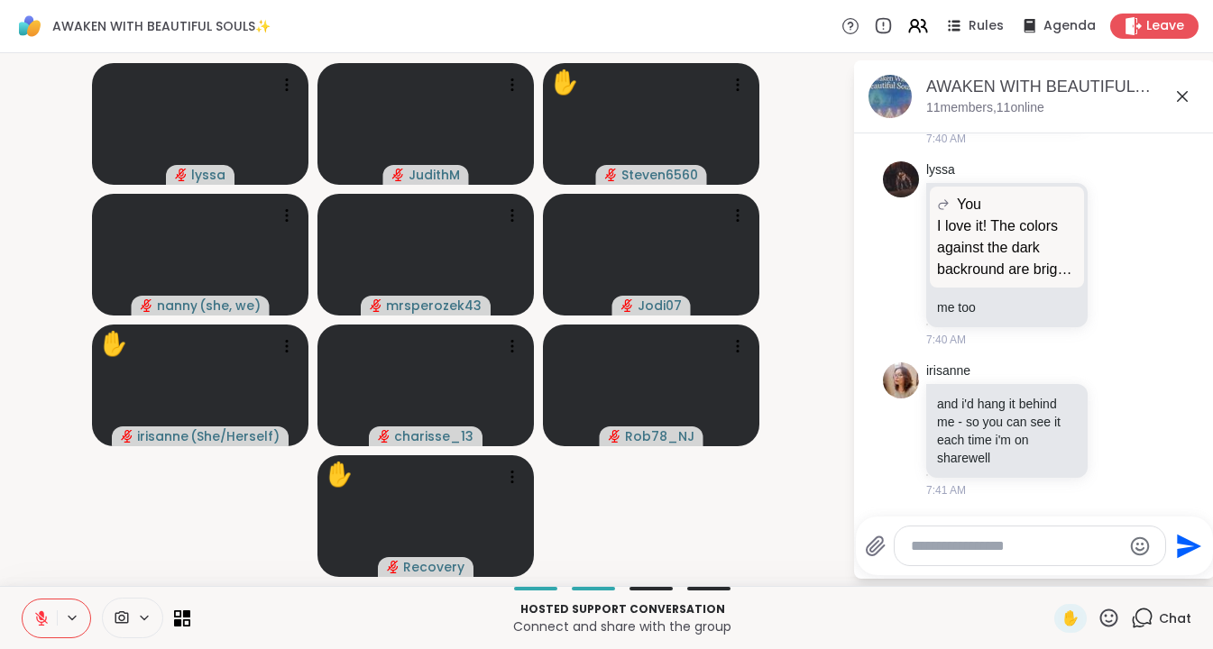
click at [719, 551] on textarea "Type your message" at bounding box center [1016, 546] width 210 height 18
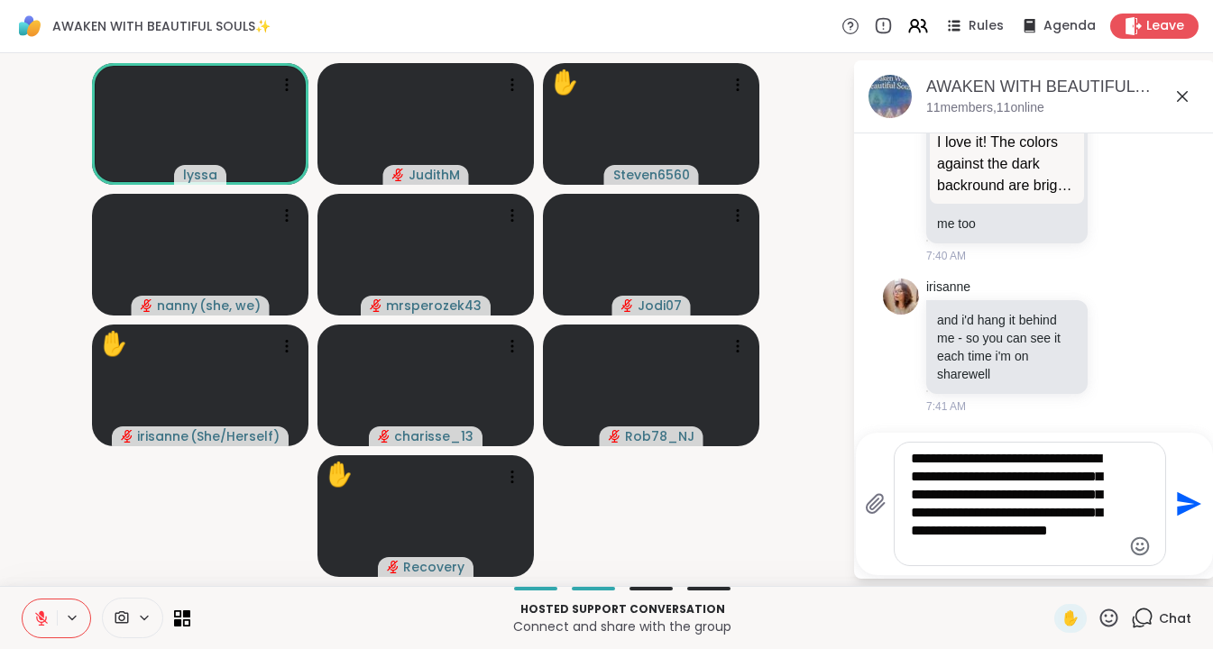
type textarea "**********"
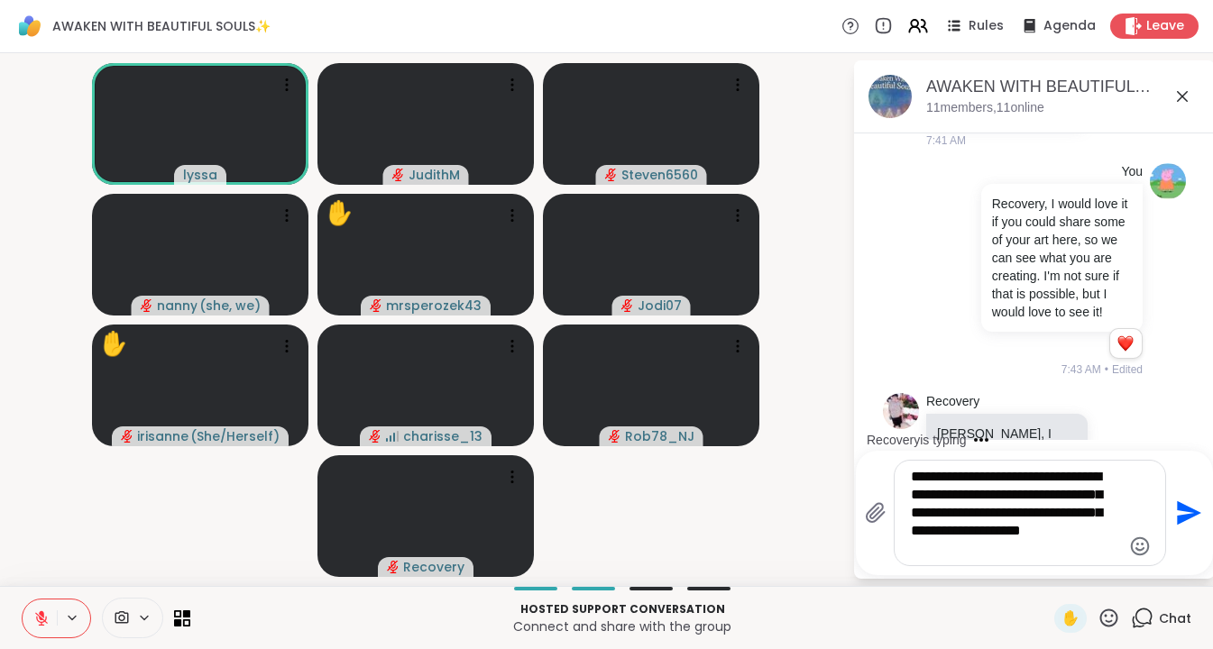
scroll to position [8067, 0]
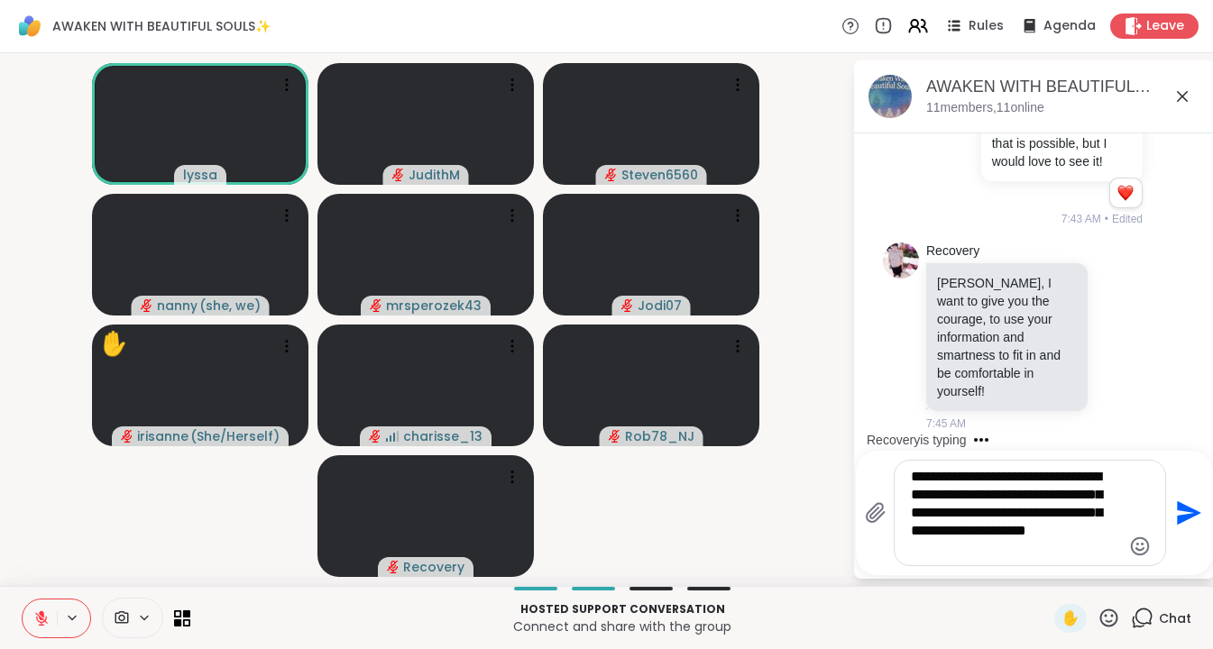
type textarea "**********"
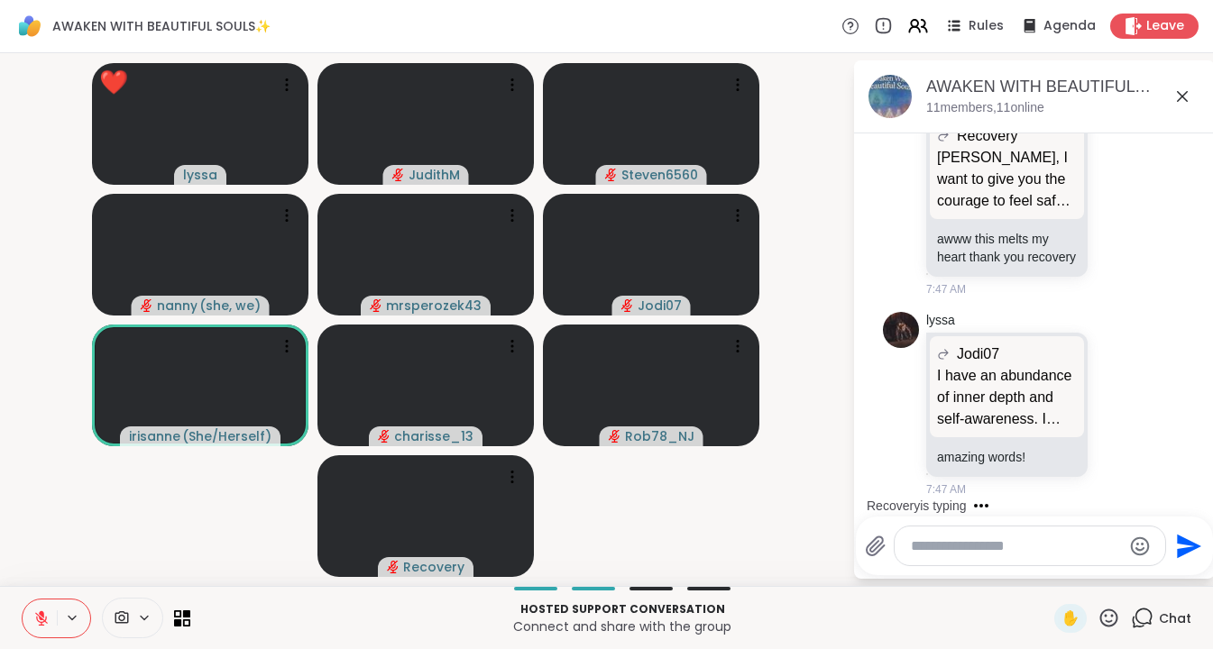
scroll to position [9666, 0]
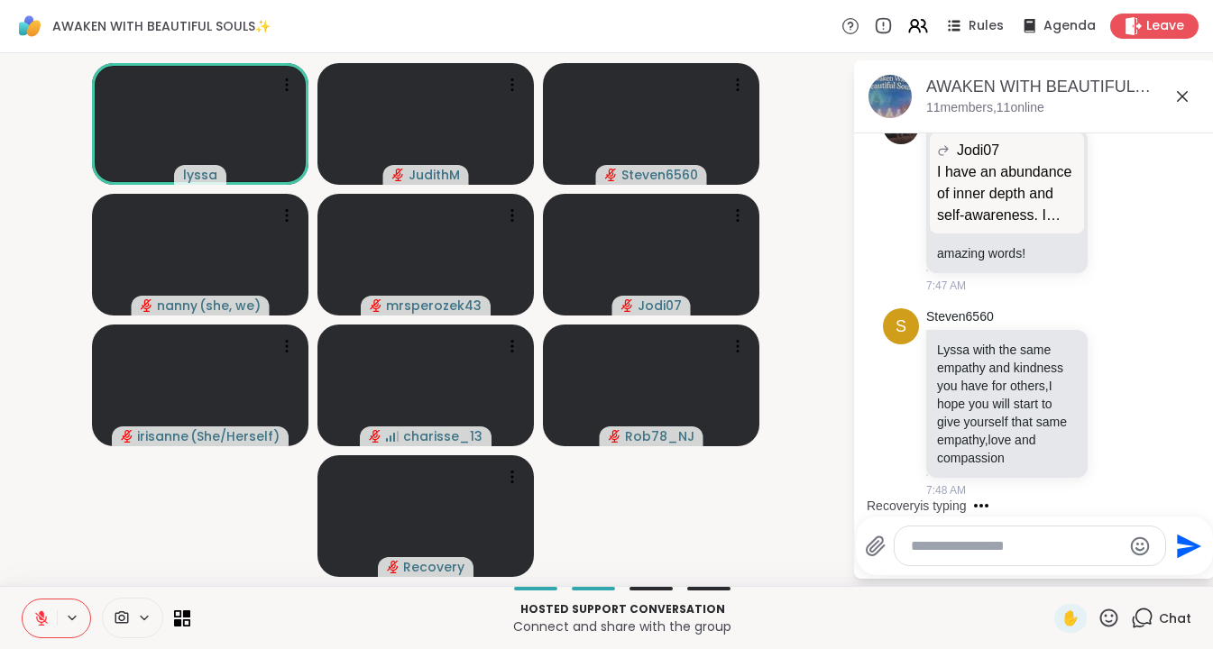
click at [719, 552] on textarea "Type your message" at bounding box center [1016, 546] width 210 height 18
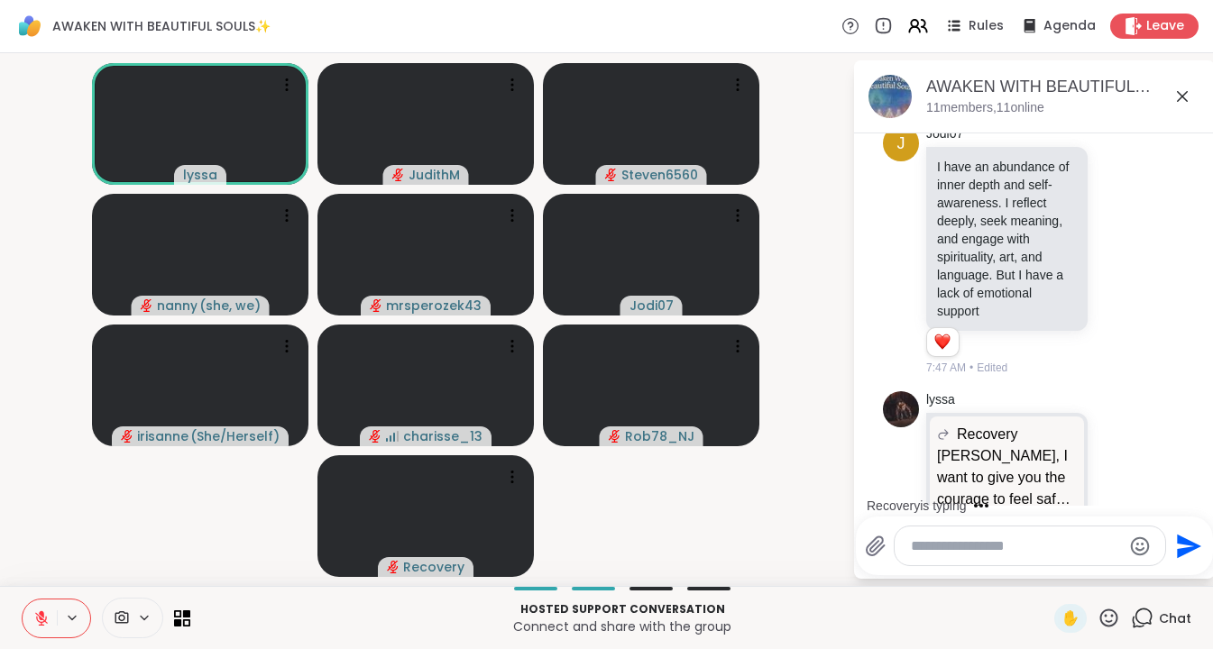
scroll to position [9104, 0]
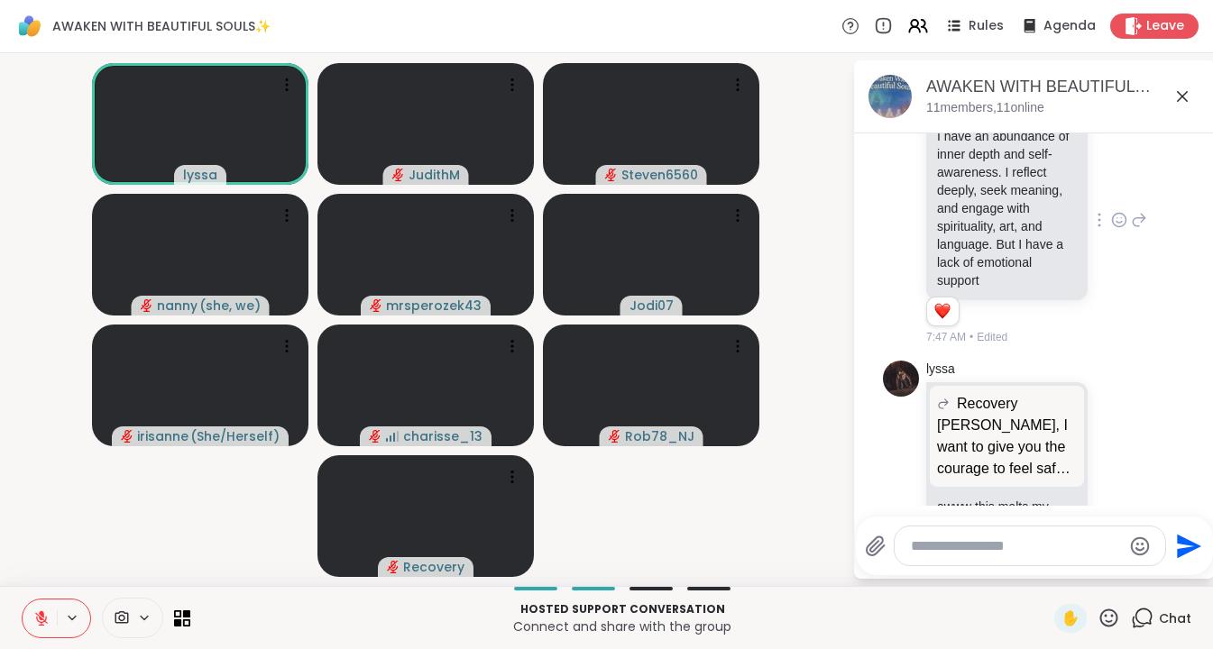
click at [719, 229] on icon at bounding box center [1119, 220] width 16 height 18
click at [719, 224] on div "Jodi07 I have an abundance of inner depth and self-awareness. I reflect deeply,…" at bounding box center [1036, 221] width 221 height 252
click at [719, 223] on icon at bounding box center [1118, 222] width 5 height 2
click at [719, 199] on div "Select Reaction: Heart" at bounding box center [976, 191] width 16 height 16
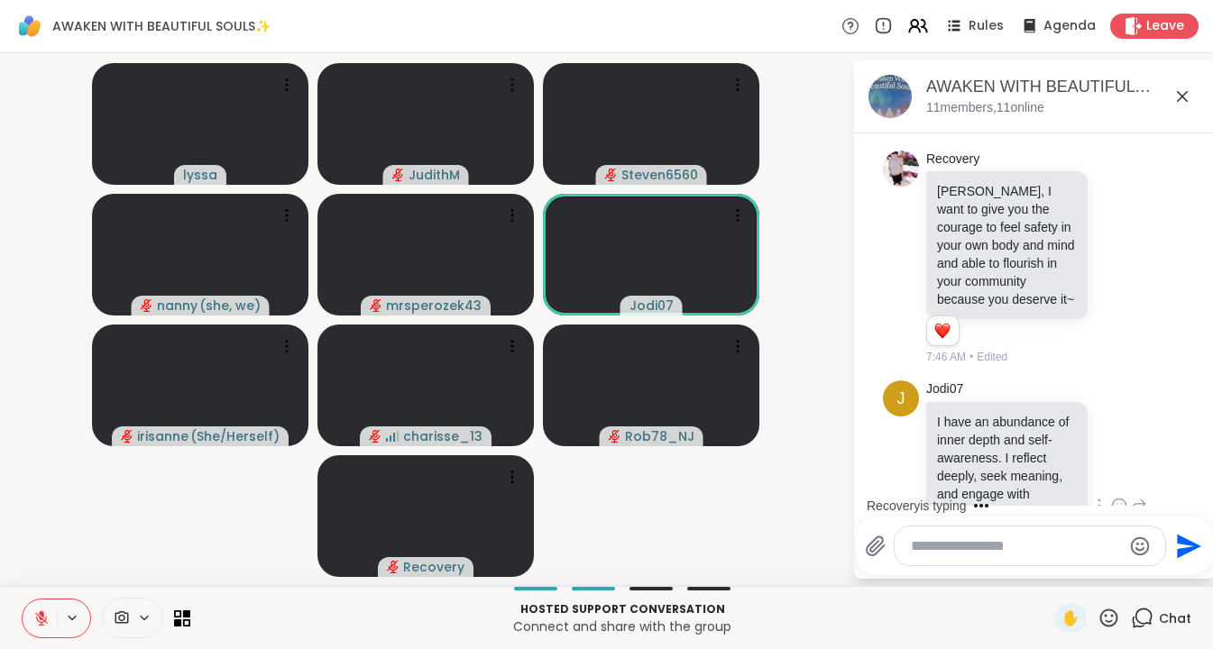
scroll to position [8847, 0]
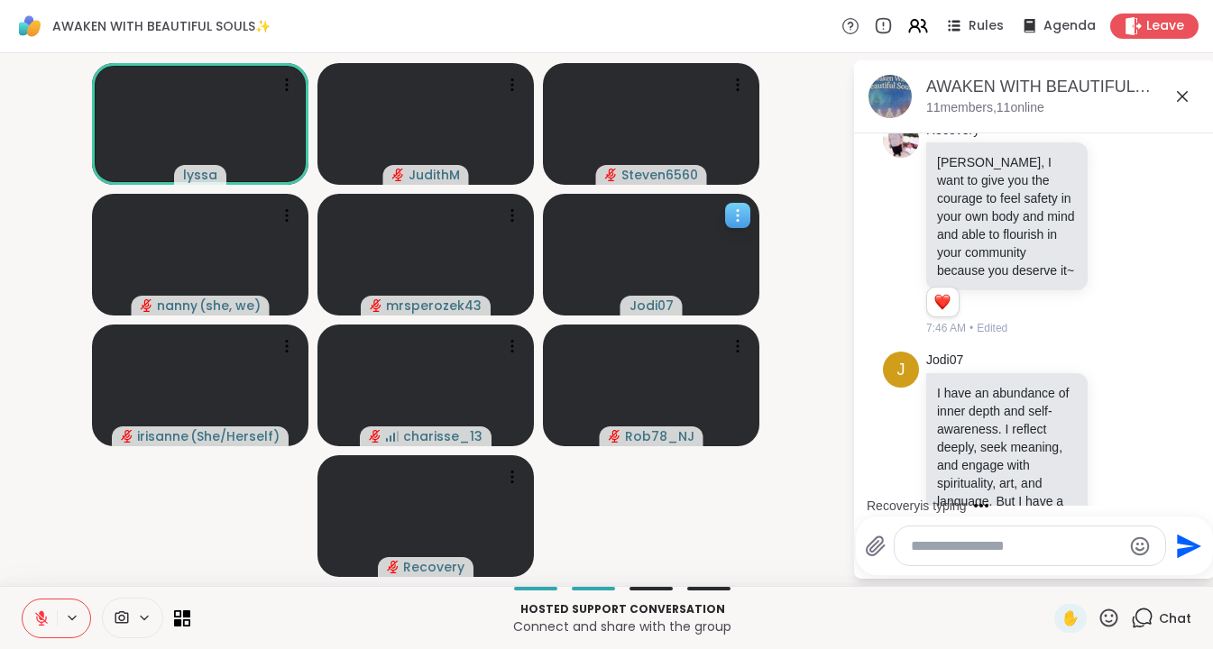
click at [719, 212] on icon at bounding box center [738, 215] width 18 height 18
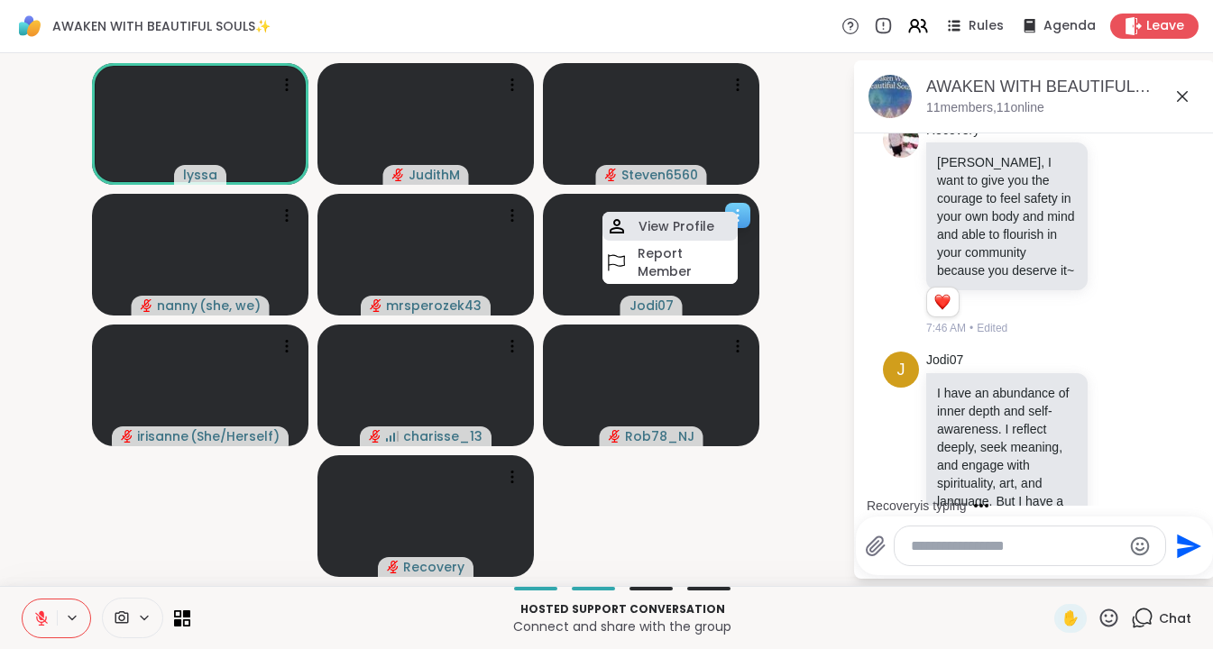
click at [689, 218] on h4 "View Profile" at bounding box center [676, 226] width 76 height 18
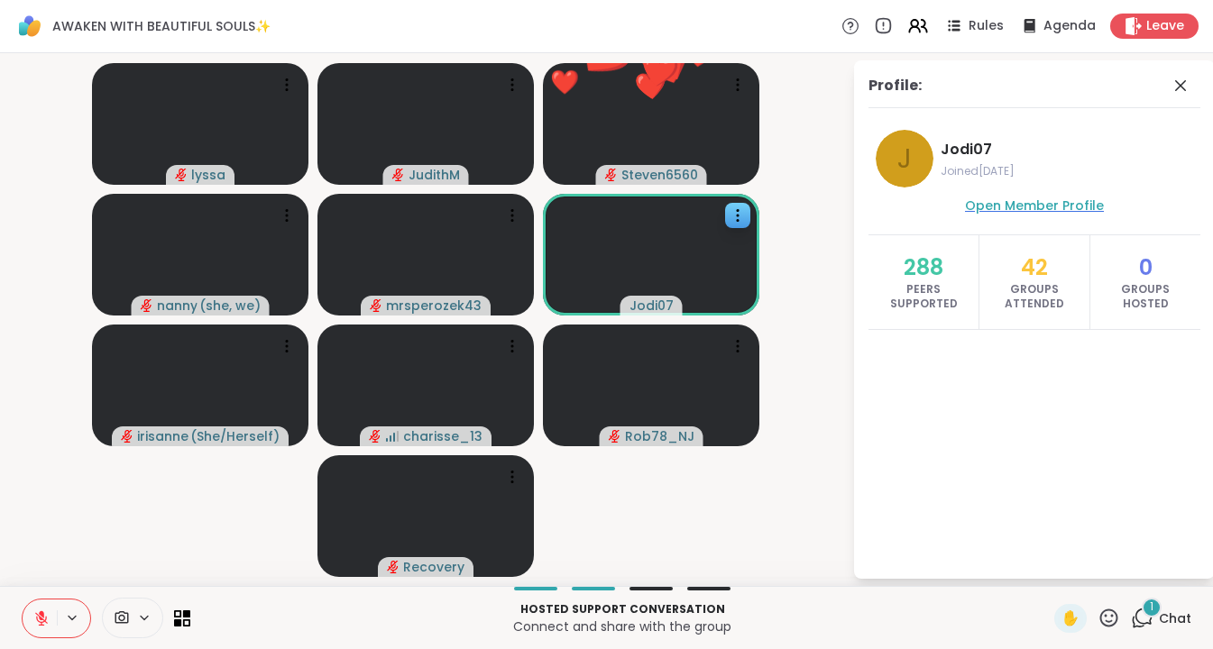
click at [719, 206] on span "Open Member Profile" at bounding box center [1034, 206] width 139 height 18
click at [719, 87] on icon at bounding box center [1180, 85] width 11 height 11
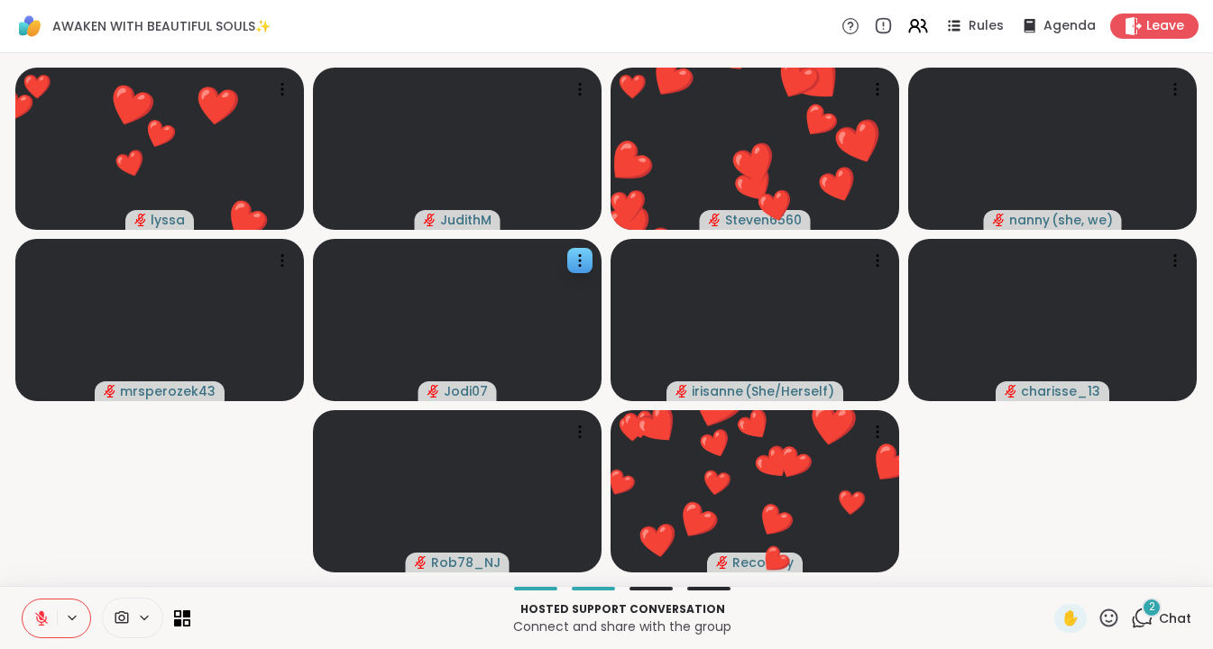
click at [719, 618] on icon at bounding box center [1142, 618] width 23 height 23
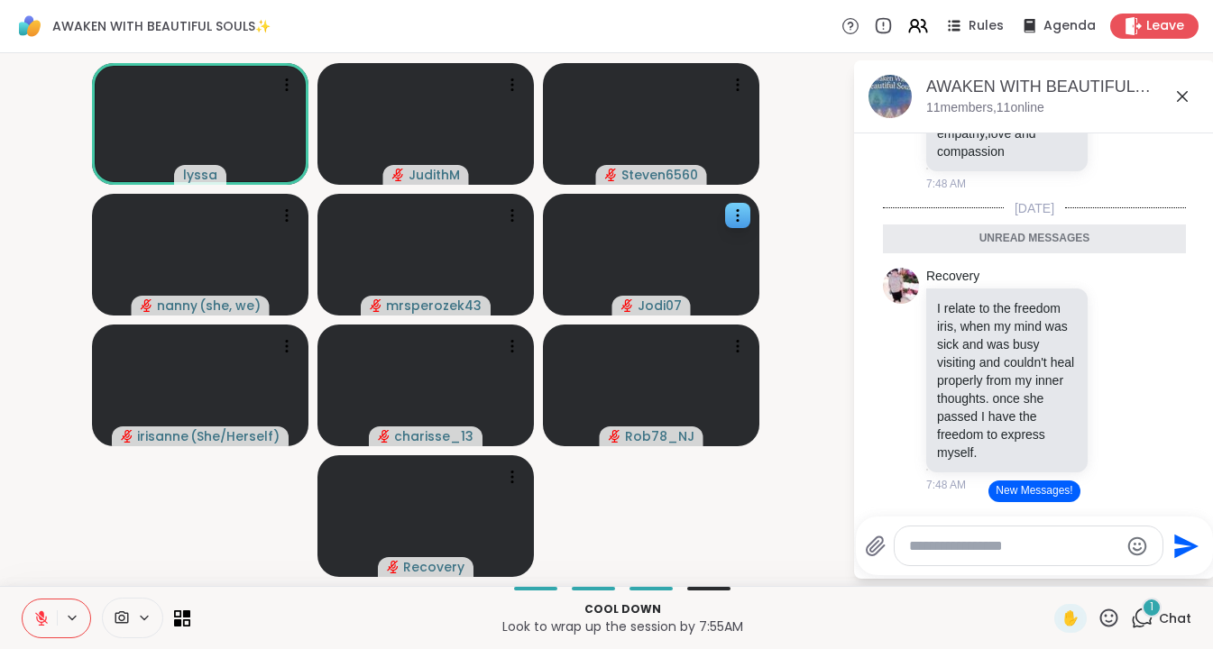
scroll to position [9868, 0]
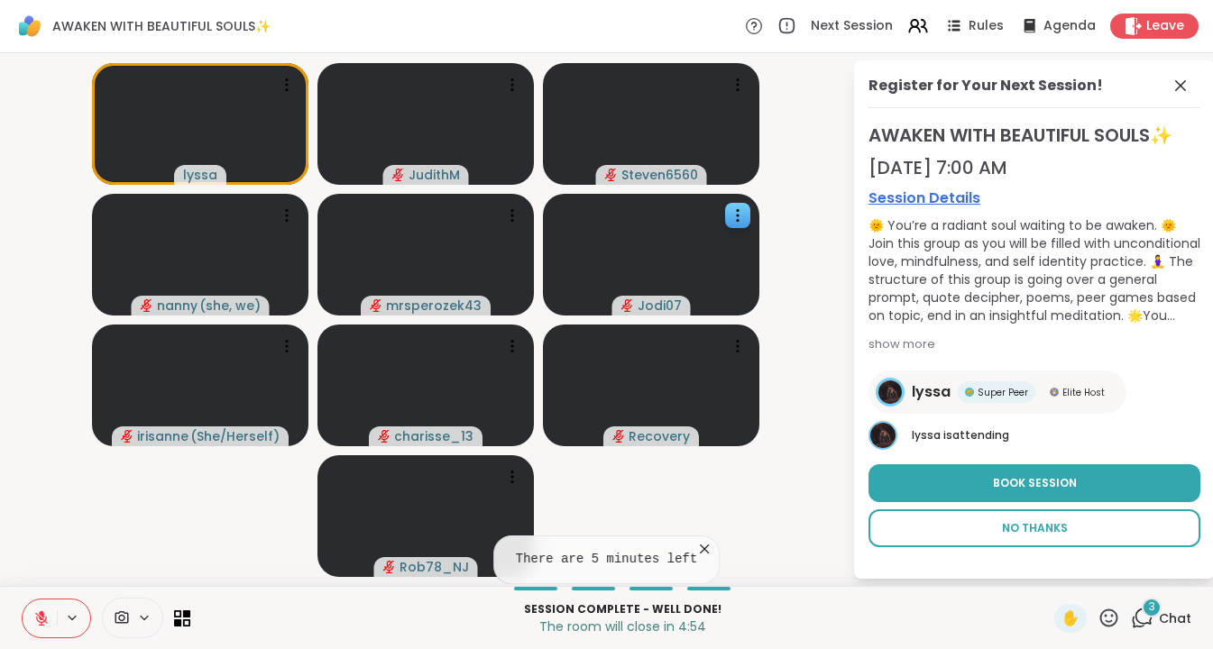
click at [719, 518] on button "No Thanks" at bounding box center [1034, 528] width 332 height 38
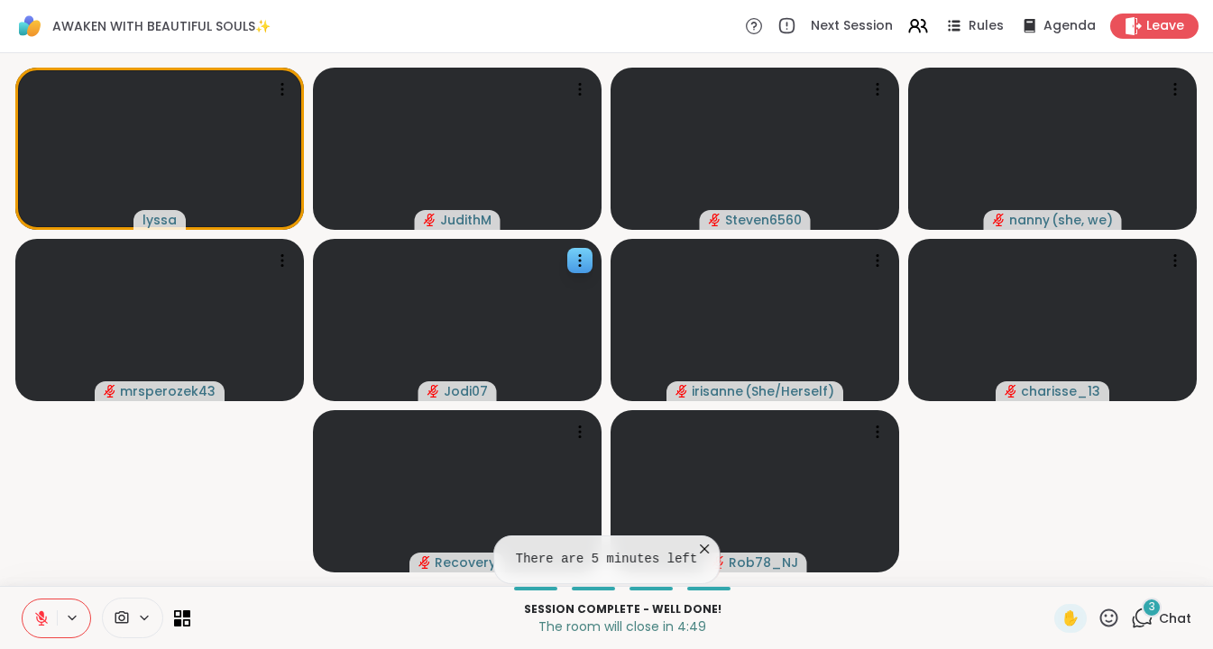
click at [719, 612] on div "3" at bounding box center [1152, 608] width 20 height 20
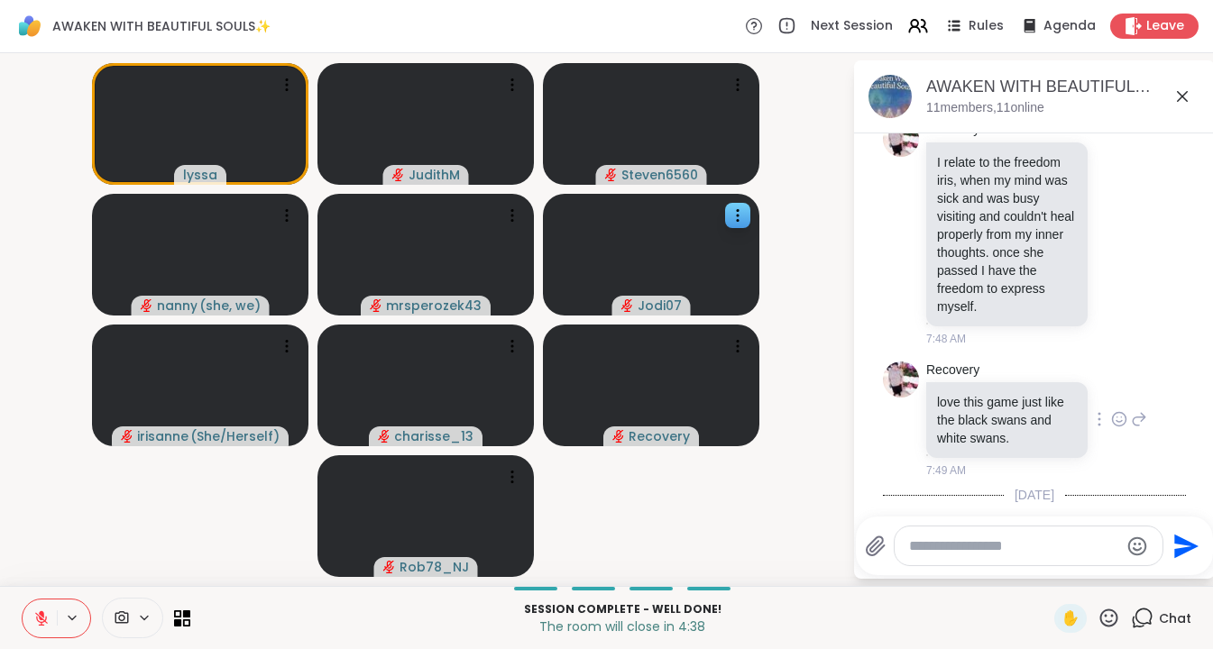
scroll to position [9972, 0]
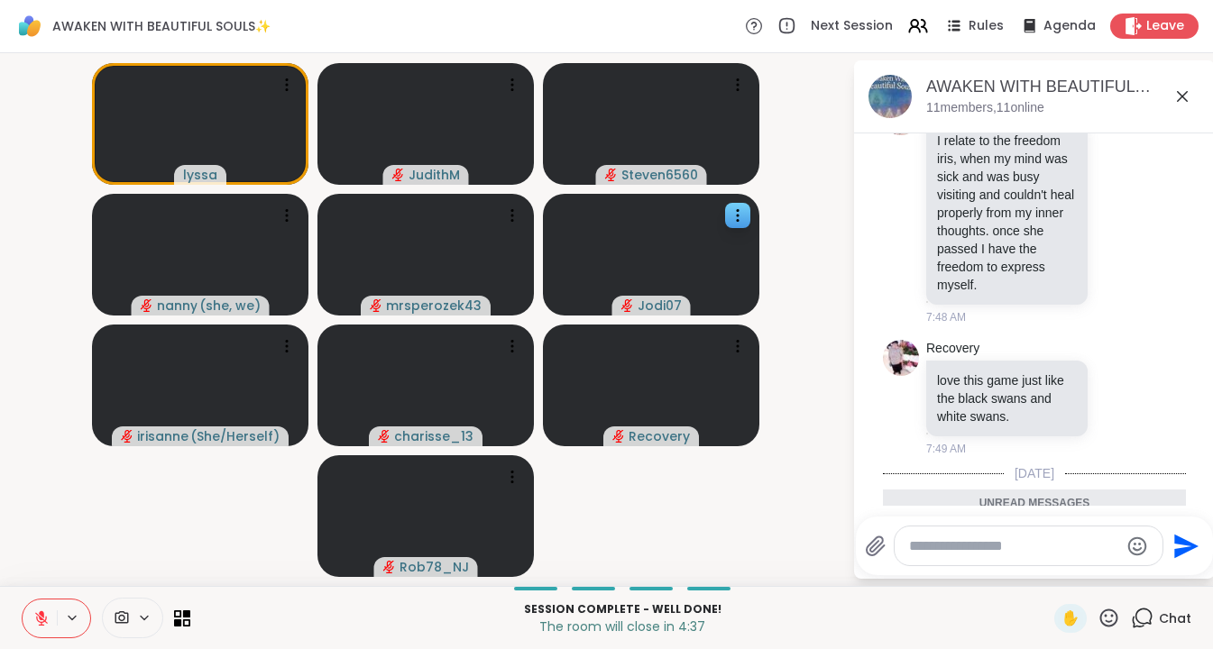
click at [719, 535] on video-player-container "lyssa JudithM Steven6560 nanny ( she, we ) mrsperozek43 Jodi07 irisanne ( She/H…" at bounding box center [426, 319] width 830 height 518
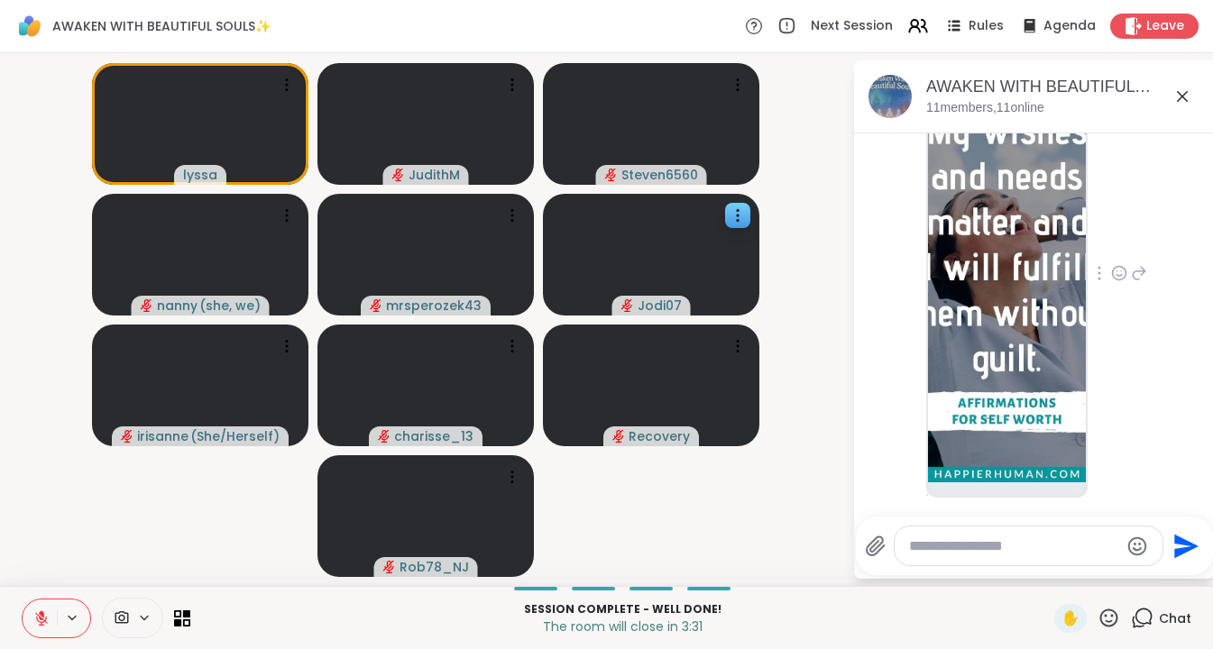
scroll to position [11509, 0]
click at [719, 512] on video-player-container "❤️ lyssa ❤️ ❤️ ❤️ ❤️ ❤️ ❤️ ❤️ ❤️ ❤️ ❤️ ❤️ ❤️ ❤️ ❤️ ❤️ ❤️ ❤️ ❤️ ❤️ JudithM Steve…" at bounding box center [426, 319] width 830 height 518
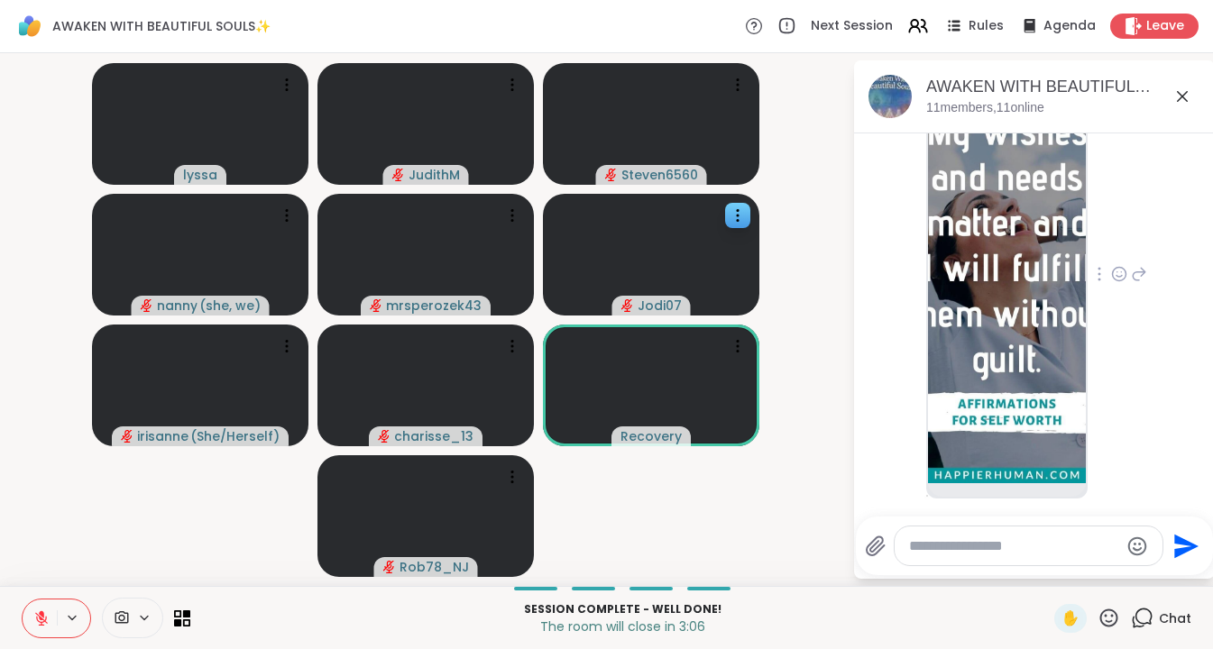
click at [719, 283] on icon at bounding box center [1119, 274] width 16 height 18
click at [719, 253] on div "Select Reaction: Heart" at bounding box center [1119, 245] width 16 height 16
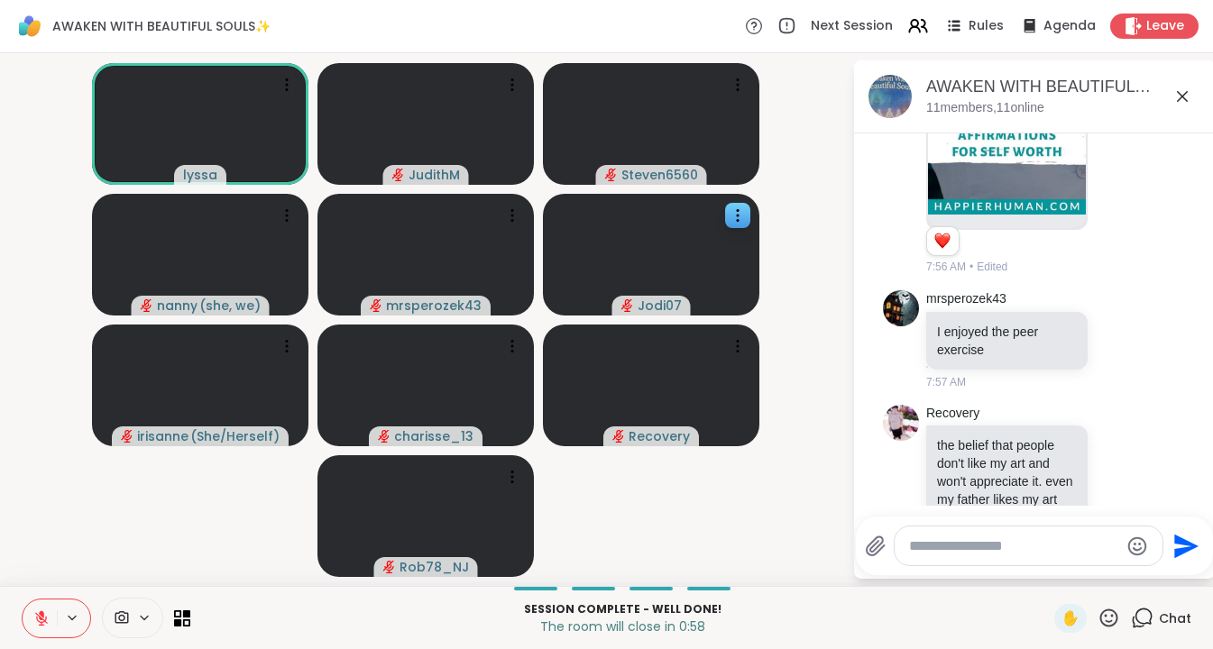
scroll to position [11982, 0]
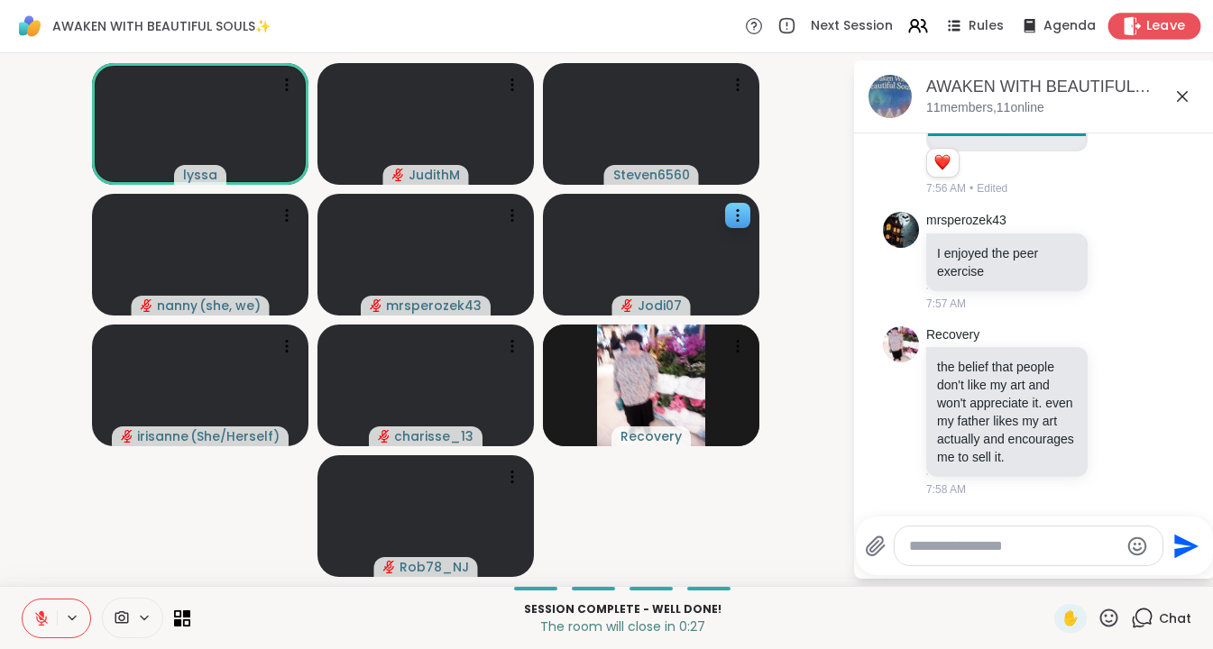
click at [719, 23] on span "Leave" at bounding box center [1166, 26] width 40 height 19
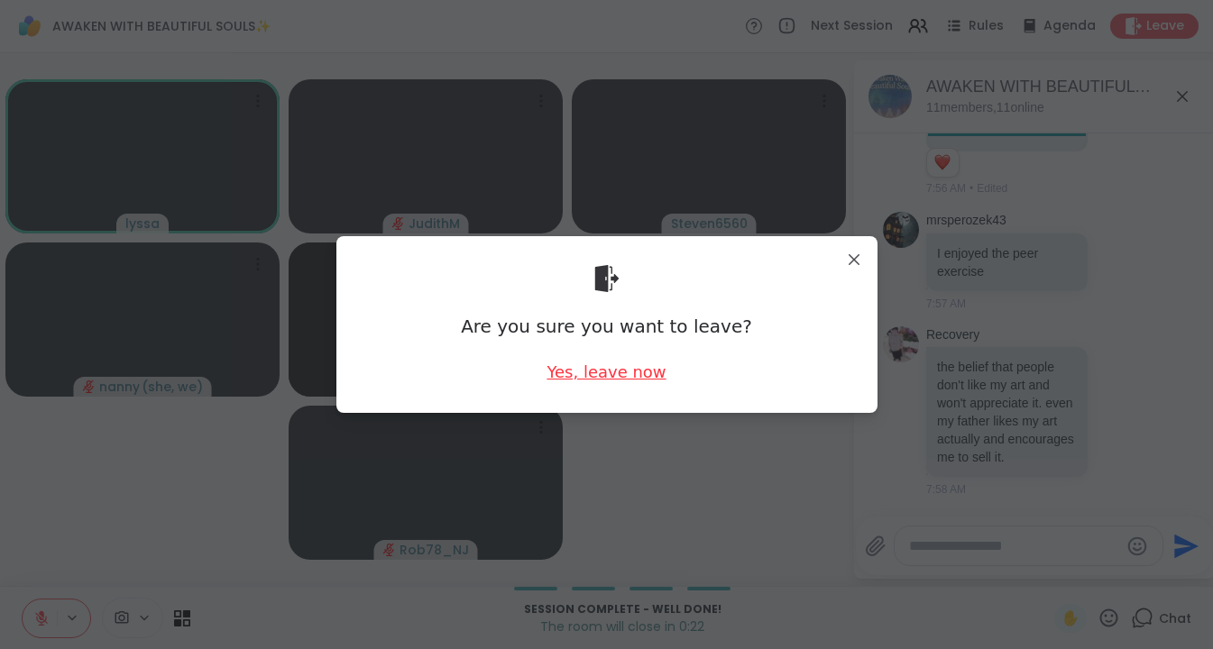
click at [628, 374] on div "Yes, leave now" at bounding box center [605, 372] width 119 height 23
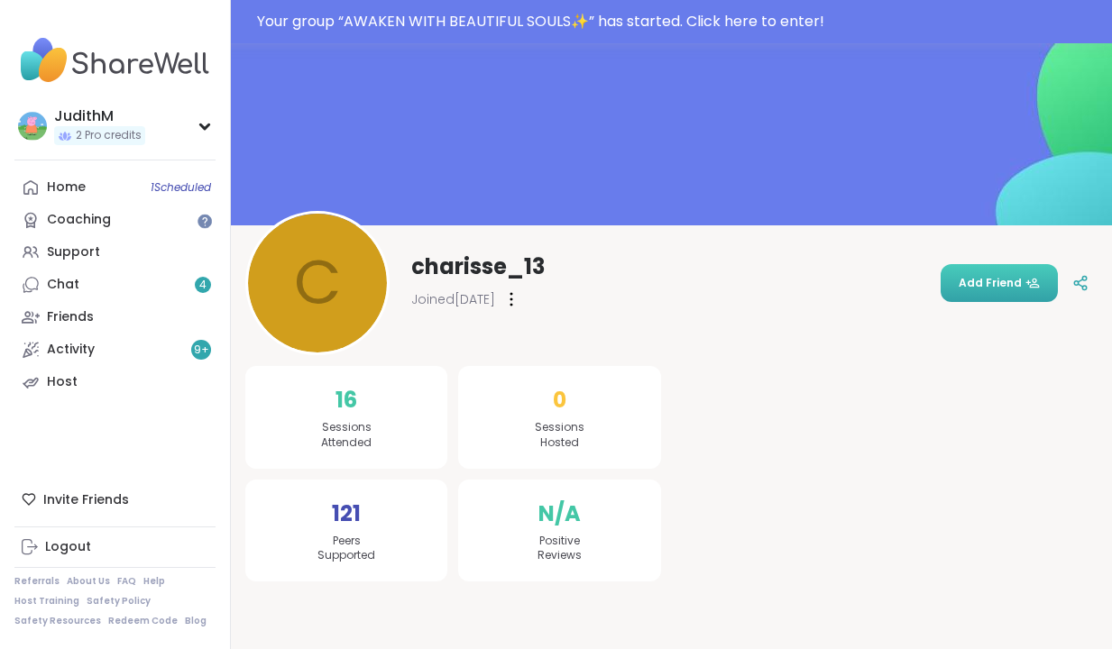
click at [994, 282] on span "Add Friend" at bounding box center [998, 283] width 81 height 16
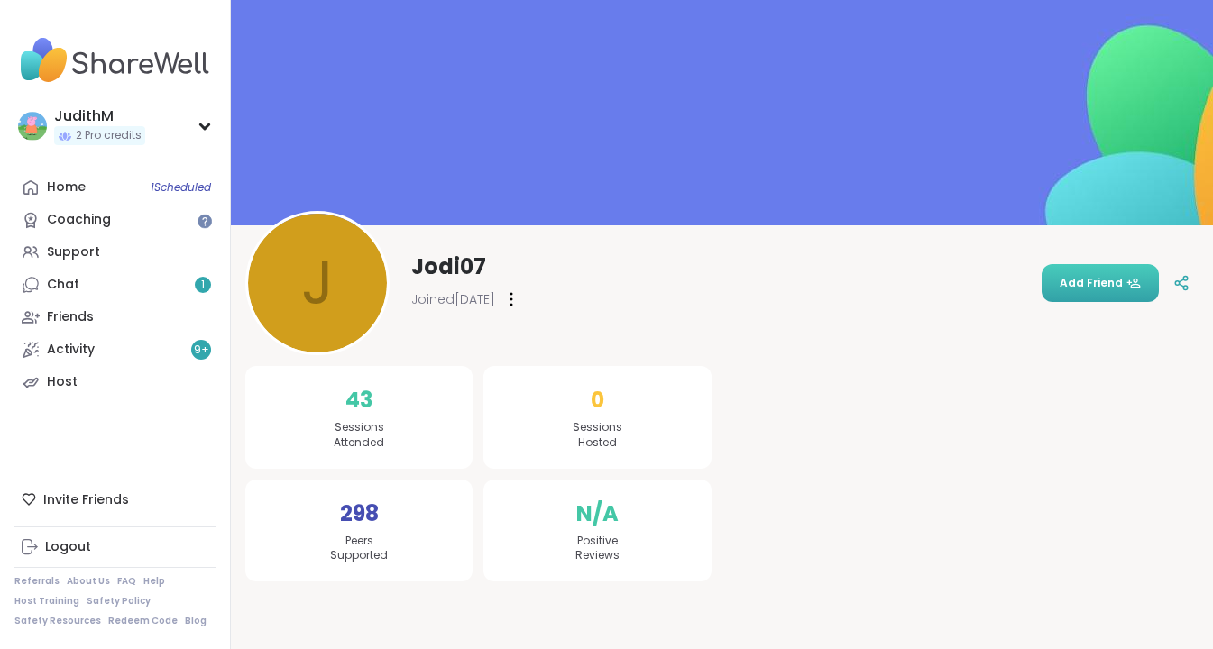
click at [1097, 285] on span "Add Friend" at bounding box center [1099, 283] width 81 height 16
